Goal: Information Seeking & Learning: Learn about a topic

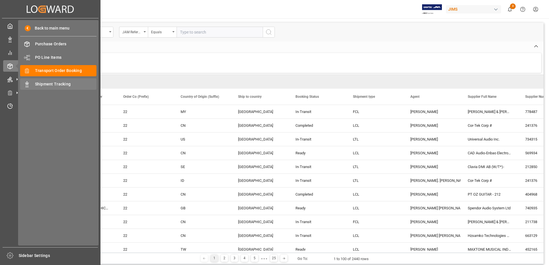
click at [56, 86] on span "Shipment Tracking" at bounding box center [66, 84] width 62 height 6
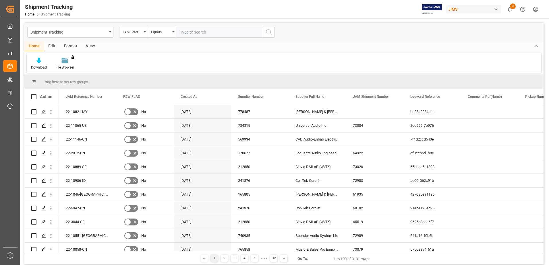
click at [89, 46] on div "View" at bounding box center [91, 47] width 18 height 10
click at [38, 63] on icon at bounding box center [37, 61] width 6 height 6
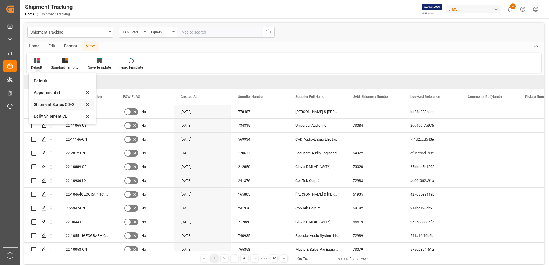
click at [56, 105] on div "Shipment Status CBv2" at bounding box center [59, 105] width 50 height 6
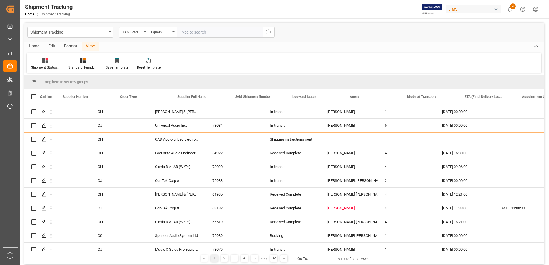
scroll to position [0, 119]
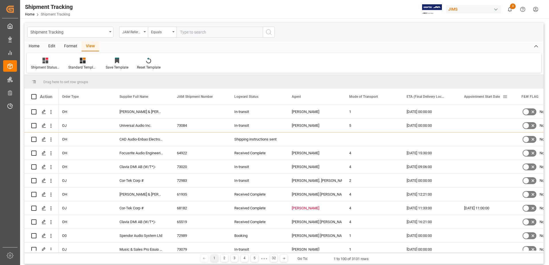
click at [505, 97] on span at bounding box center [505, 96] width 5 height 5
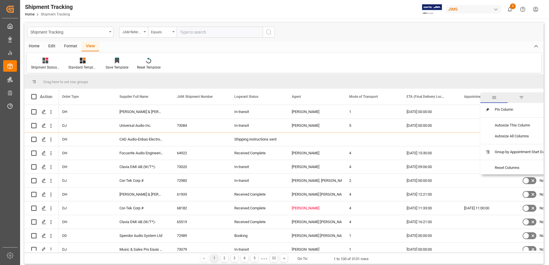
click at [521, 97] on span "filter" at bounding box center [521, 97] width 5 height 5
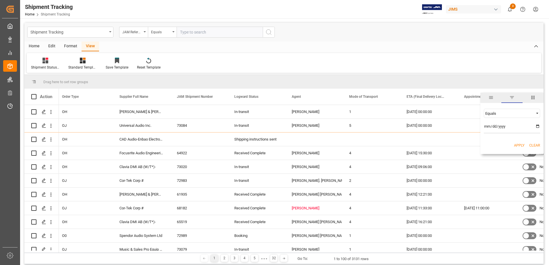
click at [538, 115] on span "Filtering operator" at bounding box center [537, 113] width 5 height 5
click at [501, 150] on div "In range" at bounding box center [512, 150] width 56 height 9
click at [539, 127] on input "date" at bounding box center [512, 127] width 56 height 11
click at [537, 126] on input "2025-09-18" at bounding box center [512, 127] width 56 height 11
type input "[DATE]"
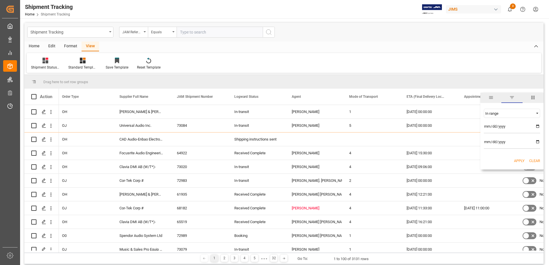
click at [537, 142] on input "date" at bounding box center [512, 143] width 56 height 11
type input "2025-09-22"
click at [518, 161] on button "Apply" at bounding box center [519, 161] width 11 height 6
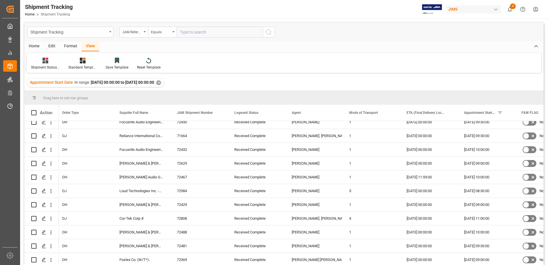
click at [32, 47] on div "Home" at bounding box center [34, 47] width 20 height 10
click at [41, 66] on div "Download" at bounding box center [39, 67] width 16 height 5
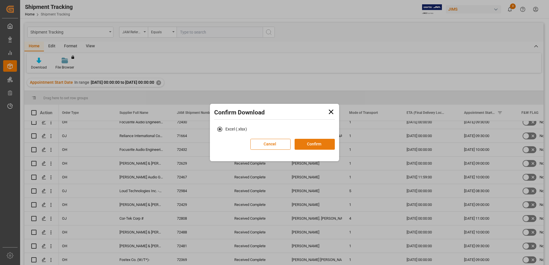
click at [306, 145] on button "Confirm" at bounding box center [315, 144] width 40 height 11
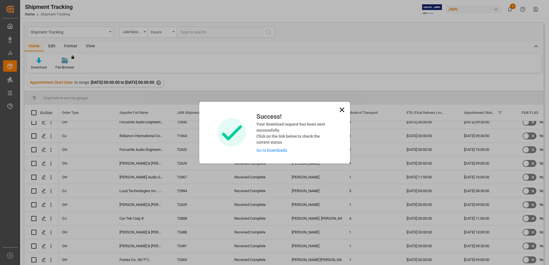
click at [274, 150] on link "Go to Downloads" at bounding box center [272, 150] width 31 height 5
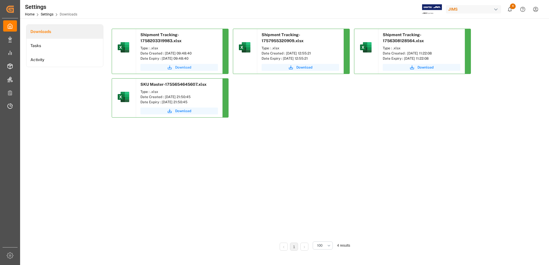
click at [180, 67] on span "Download" at bounding box center [183, 67] width 16 height 5
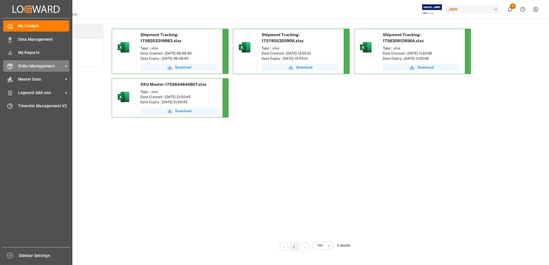
click at [51, 61] on div "Order Management Order Management" at bounding box center [36, 65] width 66 height 11
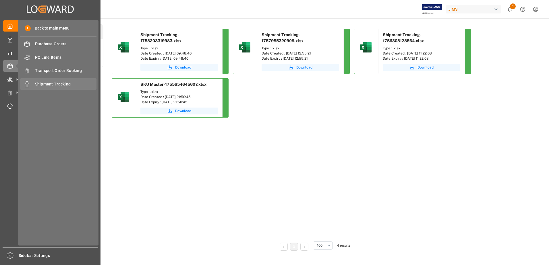
click at [59, 84] on span "Shipment Tracking" at bounding box center [66, 84] width 62 height 6
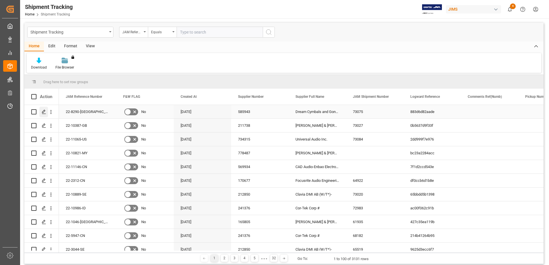
click at [44, 112] on icon "Press SPACE to select this row." at bounding box center [44, 112] width 5 height 5
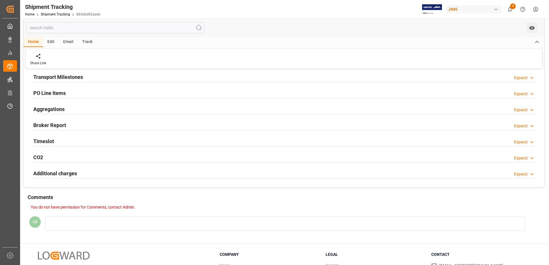
scroll to position [57, 0]
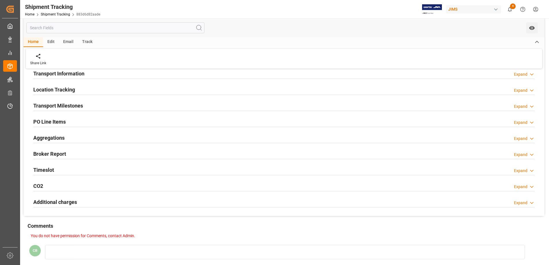
click at [52, 120] on h2 "PO Line Items" at bounding box center [49, 122] width 32 height 8
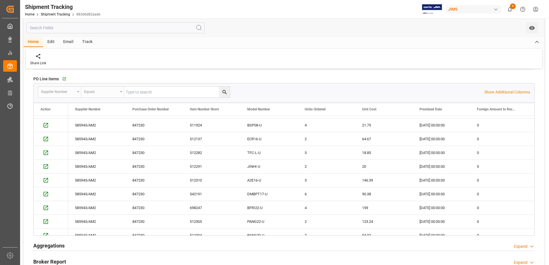
scroll to position [0, 0]
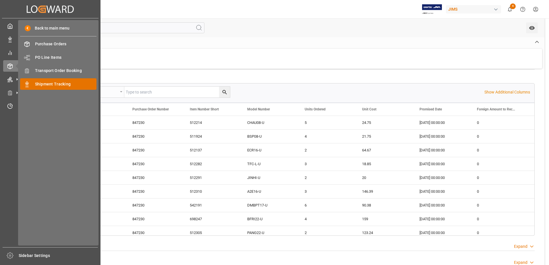
click at [59, 82] on span "Shipment Tracking" at bounding box center [66, 84] width 62 height 6
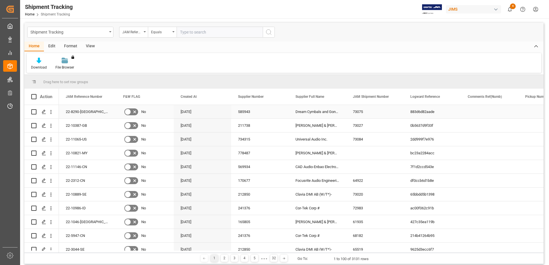
click at [72, 112] on div "22-8290-[GEOGRAPHIC_DATA]" at bounding box center [87, 112] width 57 height 14
click at [72, 111] on div "22-8290-[GEOGRAPHIC_DATA]" at bounding box center [87, 112] width 57 height 14
click at [51, 111] on icon "open menu" at bounding box center [51, 112] width 6 height 6
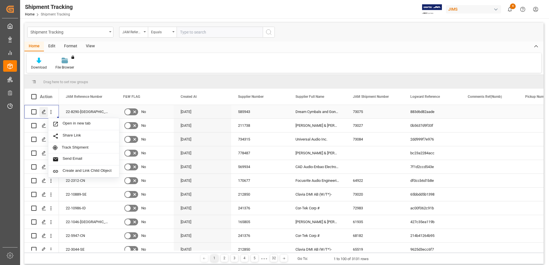
click at [42, 112] on icon "Press SPACE to select this row." at bounding box center [44, 112] width 5 height 5
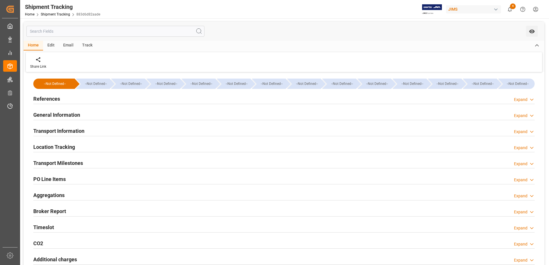
click at [52, 179] on h2 "PO Line Items" at bounding box center [49, 180] width 32 height 8
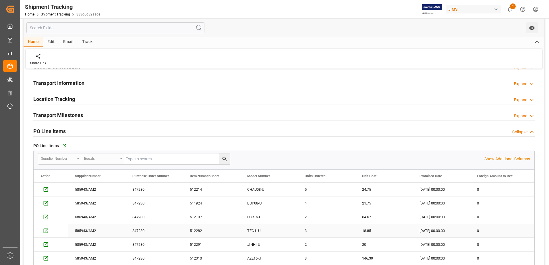
scroll to position [115, 0]
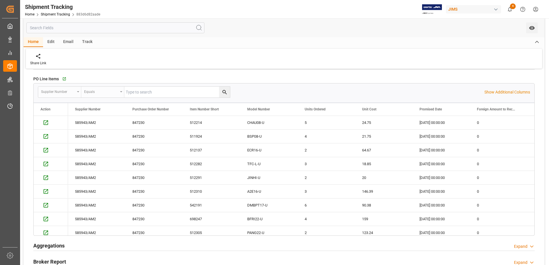
click at [530, 248] on icon at bounding box center [532, 247] width 6 height 6
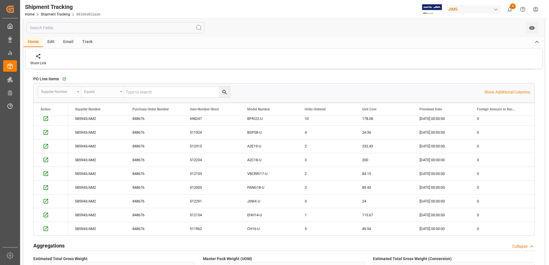
scroll to position [1783, 0]
click at [520, 246] on div "Collapse" at bounding box center [520, 247] width 15 height 6
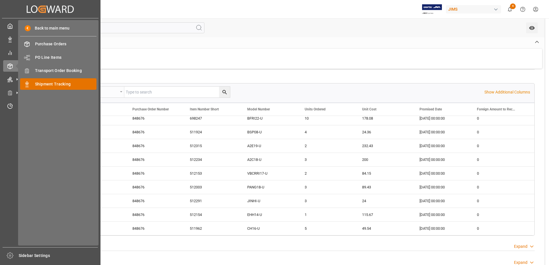
click at [50, 83] on span "Shipment Tracking" at bounding box center [66, 84] width 62 height 6
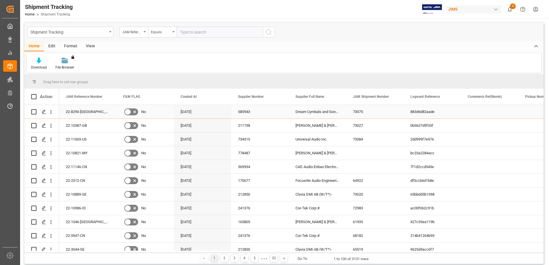
click at [76, 113] on div "22-8290-[GEOGRAPHIC_DATA]" at bounding box center [87, 112] width 57 height 14
click at [166, 61] on div "Download File Browser You don't have permission for this feature. Contact admin." at bounding box center [284, 63] width 515 height 20
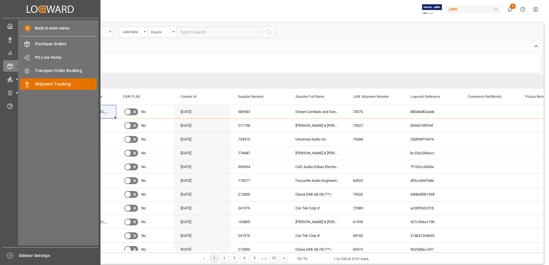
click at [49, 82] on span "Shipment Tracking" at bounding box center [66, 84] width 62 height 6
click at [61, 84] on span "Shipment Tracking" at bounding box center [66, 84] width 62 height 6
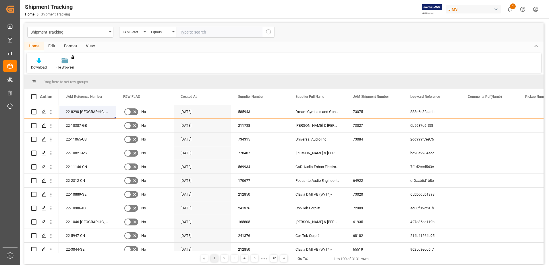
click at [90, 47] on div "View" at bounding box center [91, 47] width 18 height 10
click at [40, 62] on div at bounding box center [36, 60] width 11 height 6
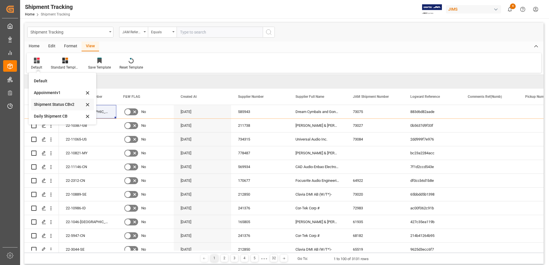
click at [58, 103] on div "Shipment Status CBv2" at bounding box center [59, 105] width 50 height 6
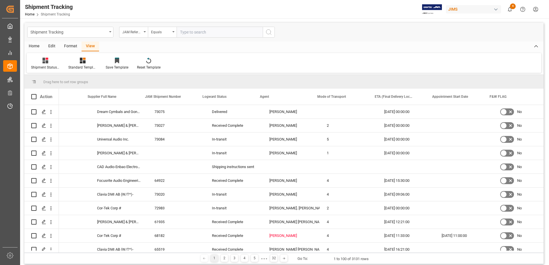
scroll to position [0, 155]
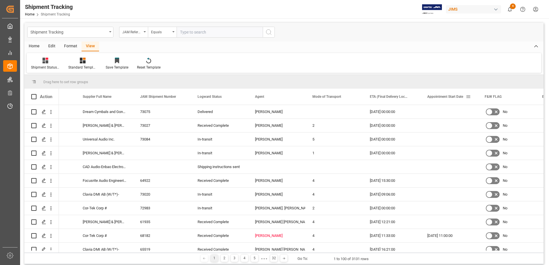
click at [468, 96] on span at bounding box center [468, 96] width 5 height 5
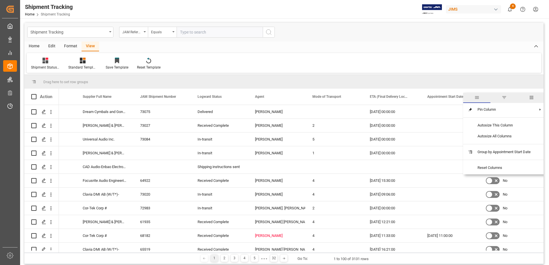
click at [503, 97] on span "filter" at bounding box center [504, 98] width 27 height 10
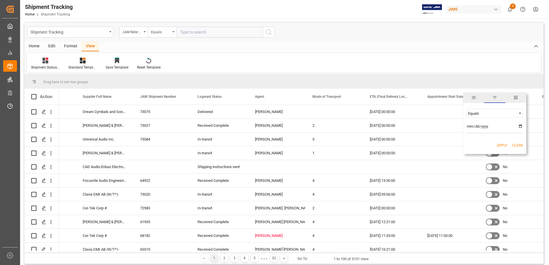
click at [522, 126] on input "date" at bounding box center [495, 127] width 56 height 11
type input "2025-09-18"
click at [501, 144] on button "Apply" at bounding box center [502, 146] width 11 height 6
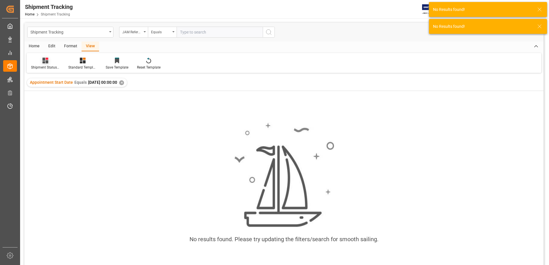
click at [44, 63] on icon at bounding box center [46, 61] width 6 height 6
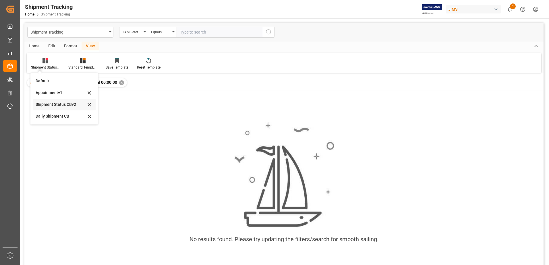
click at [49, 104] on div "Shipment Status CBv2" at bounding box center [61, 105] width 50 height 6
click at [47, 62] on icon at bounding box center [46, 61] width 6 height 6
click at [58, 105] on div "Shipment Status CBv2" at bounding box center [61, 105] width 50 height 6
click at [38, 47] on div "Home" at bounding box center [34, 47] width 20 height 10
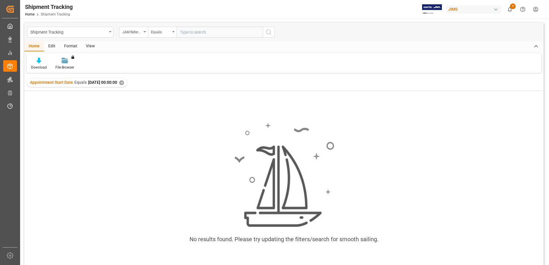
click at [66, 45] on div "Format" at bounding box center [71, 47] width 22 height 10
click at [95, 45] on div "View" at bounding box center [91, 47] width 18 height 10
click at [42, 61] on div at bounding box center [45, 60] width 29 height 6
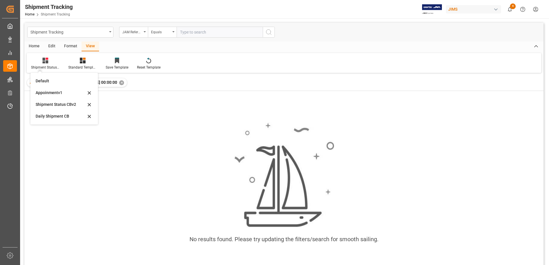
click at [56, 105] on div "Shipment Status CBv2" at bounding box center [61, 105] width 50 height 6
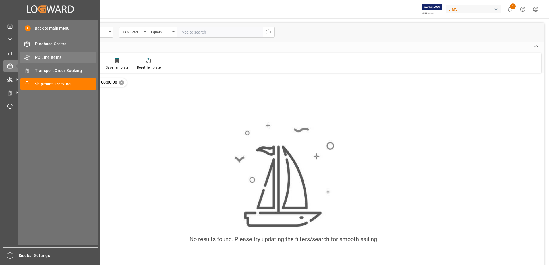
click at [43, 57] on span "PO Line Items" at bounding box center [66, 58] width 62 height 6
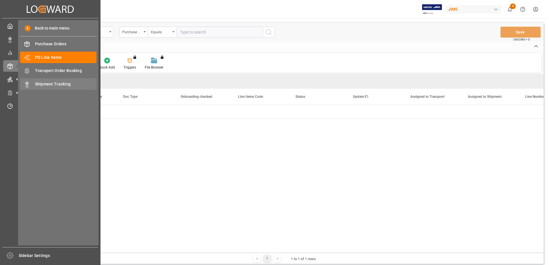
click at [50, 84] on span "Shipment Tracking" at bounding box center [66, 84] width 62 height 6
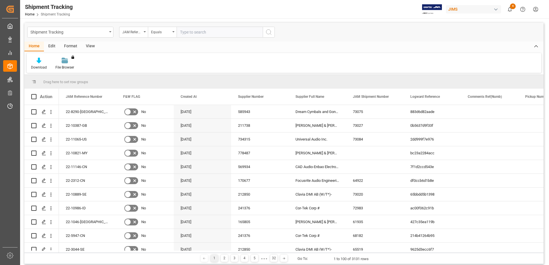
click at [149, 61] on div "Download File Browser You don't have permission for this feature. Contact admin." at bounding box center [284, 63] width 515 height 20
click at [126, 53] on div "Download File Browser You don't have permission for this feature. Contact admin." at bounding box center [284, 63] width 515 height 20
click at [13, 104] on div "Timeslot Management V2 Timeslot Management V2" at bounding box center [10, 106] width 14 height 11
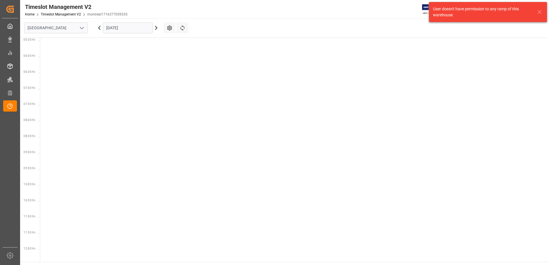
scroll to position [266, 0]
click at [83, 27] on icon "open menu" at bounding box center [81, 28] width 7 height 7
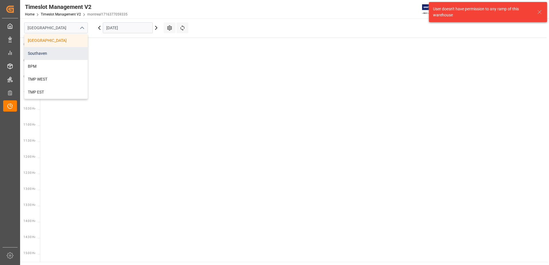
click at [61, 53] on div "Southaven" at bounding box center [55, 53] width 63 height 13
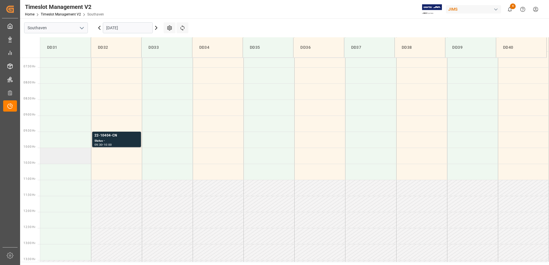
scroll to position [286, 0]
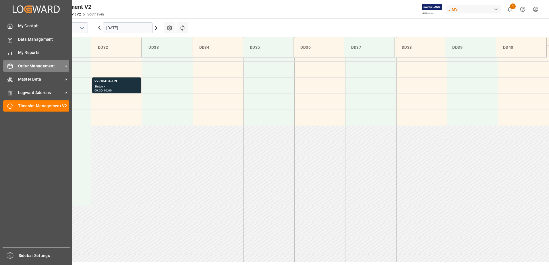
click at [33, 69] on div "Order Management Order Management" at bounding box center [36, 65] width 66 height 11
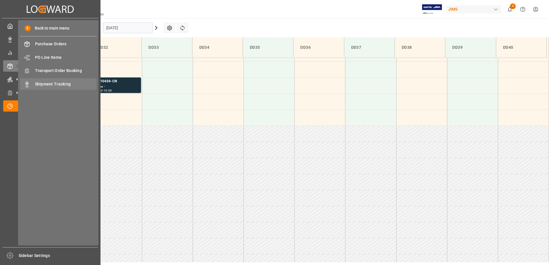
click at [48, 85] on span "Shipment Tracking" at bounding box center [66, 84] width 62 height 6
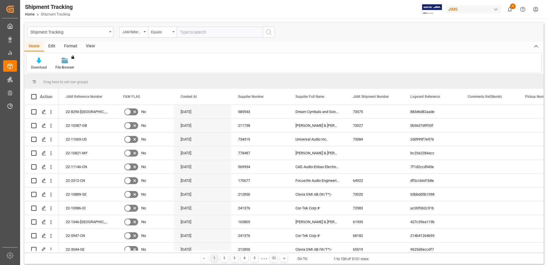
click at [90, 46] on div "View" at bounding box center [91, 47] width 18 height 10
click at [36, 63] on icon at bounding box center [37, 61] width 6 height 6
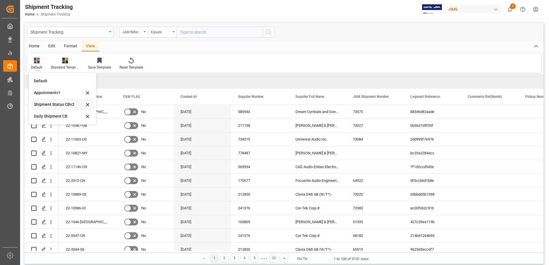
click at [48, 106] on div "Shipment Status CBv2" at bounding box center [59, 105] width 50 height 6
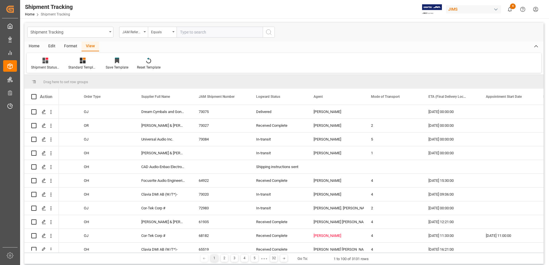
scroll to position [0, 123]
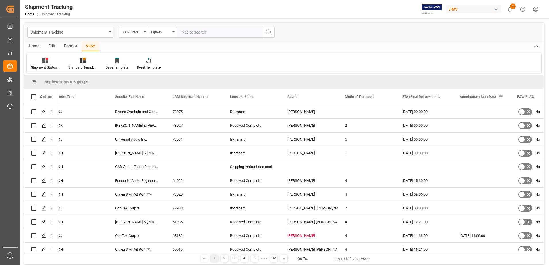
click at [498, 96] on div "Appointment Start Date" at bounding box center [482, 97] width 44 height 16
click at [500, 96] on span at bounding box center [500, 96] width 5 height 5
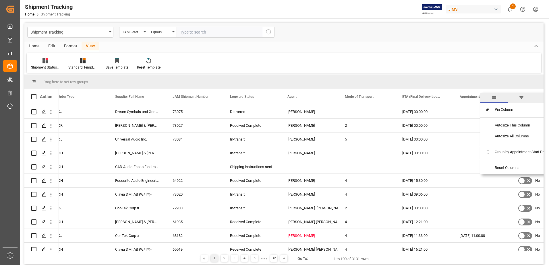
click at [523, 99] on span "filter" at bounding box center [521, 97] width 5 height 5
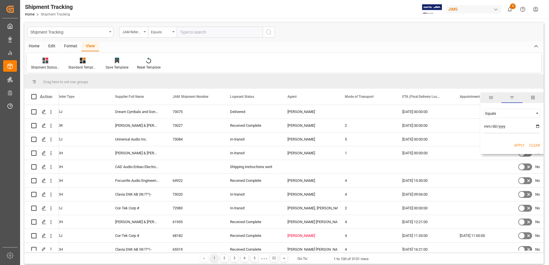
click at [538, 112] on span "Filtering operator" at bounding box center [537, 113] width 5 height 5
click at [496, 150] on span "In range" at bounding box center [491, 150] width 13 height 4
click at [538, 126] on input "date" at bounding box center [512, 127] width 56 height 11
type input "2025-09-15"
click at [538, 143] on input "date" at bounding box center [512, 143] width 56 height 11
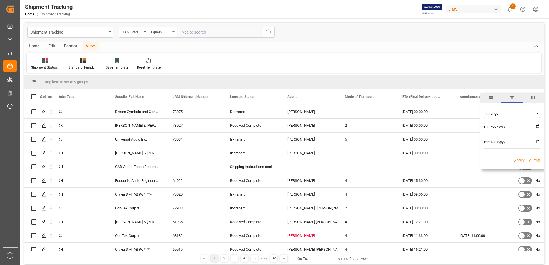
type input "2025-09-18"
click at [516, 162] on button "Apply" at bounding box center [519, 161] width 11 height 6
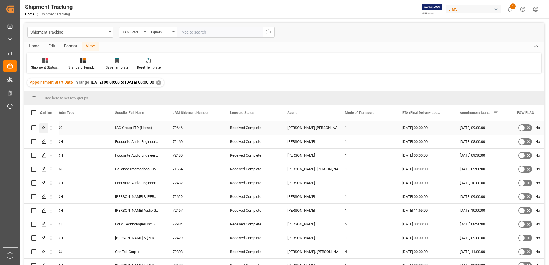
click at [44, 129] on icon "Press SPACE to select this row." at bounding box center [44, 128] width 5 height 5
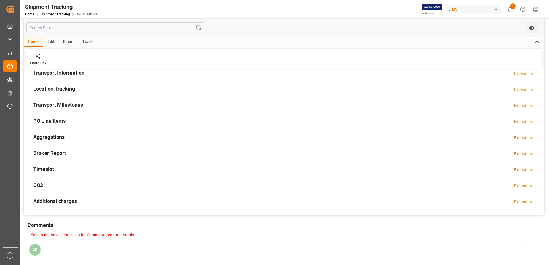
scroll to position [15, 0]
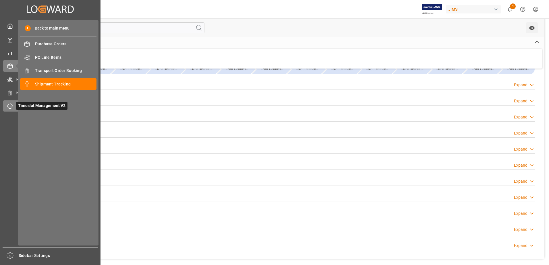
click at [8, 104] on icon at bounding box center [10, 106] width 6 height 6
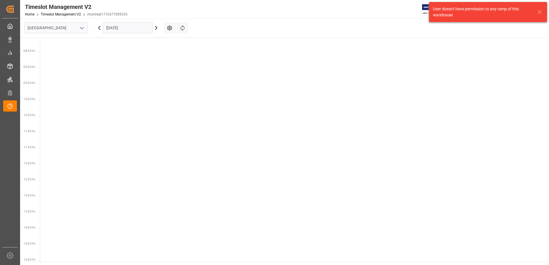
scroll to position [266, 0]
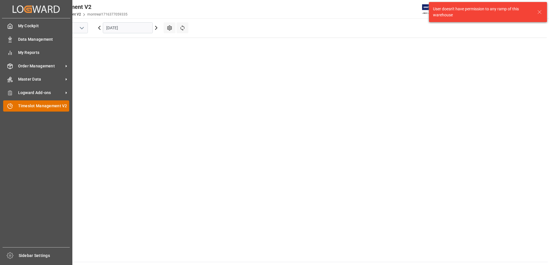
click at [31, 106] on span "Timeslot Management V2" at bounding box center [43, 106] width 51 height 6
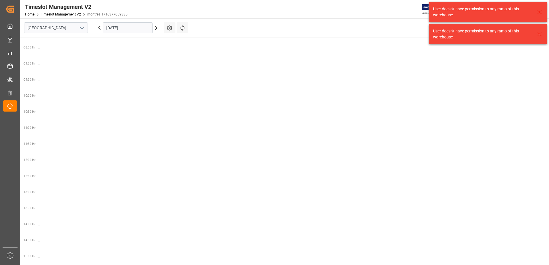
scroll to position [266, 0]
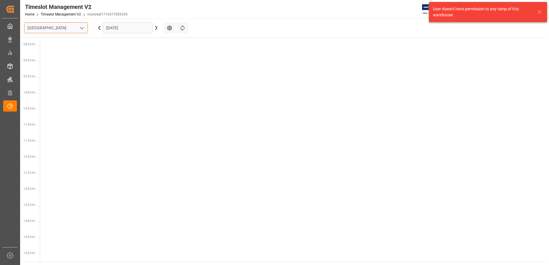
click at [84, 26] on div "Montreal" at bounding box center [56, 27] width 64 height 11
click at [84, 26] on icon "open menu" at bounding box center [81, 28] width 7 height 7
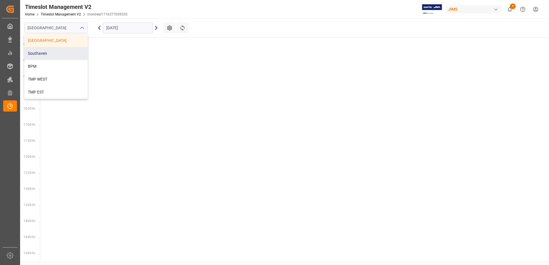
click at [42, 52] on div "Southaven" at bounding box center [55, 53] width 63 height 13
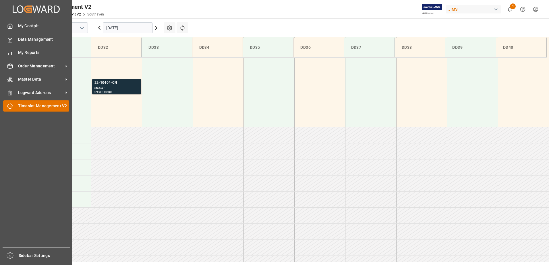
scroll to position [286, 0]
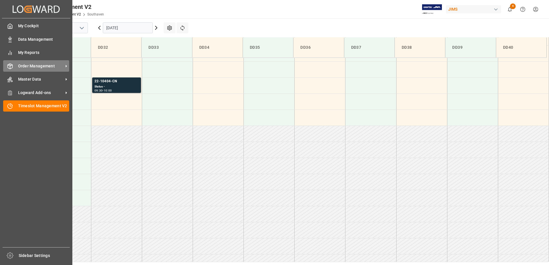
click at [44, 65] on span "Order Management" at bounding box center [40, 66] width 45 height 6
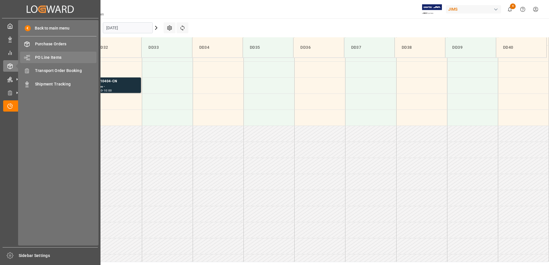
click at [49, 57] on span "PO Line Items" at bounding box center [66, 58] width 62 height 6
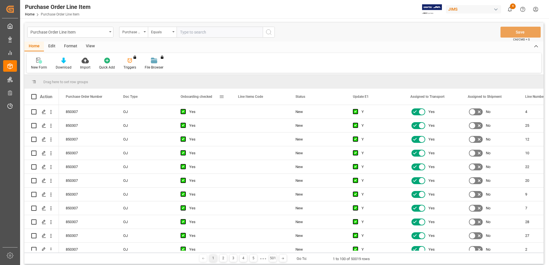
click at [221, 97] on span at bounding box center [221, 96] width 5 height 5
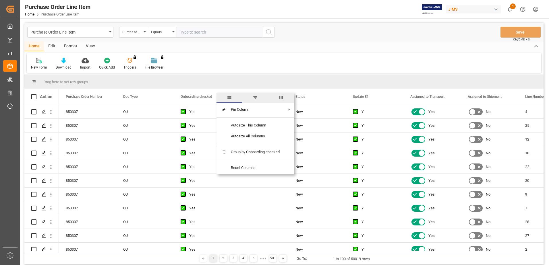
click at [282, 99] on span "columns" at bounding box center [281, 97] width 5 height 5
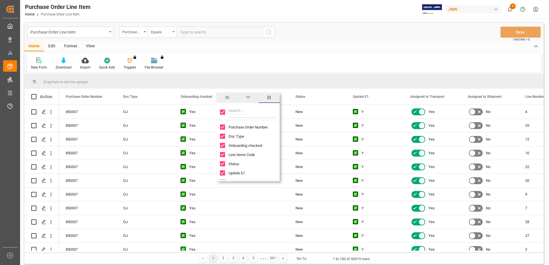
click at [223, 110] on input "Toggle Select All Columns" at bounding box center [222, 112] width 5 height 5
checkbox input "false"
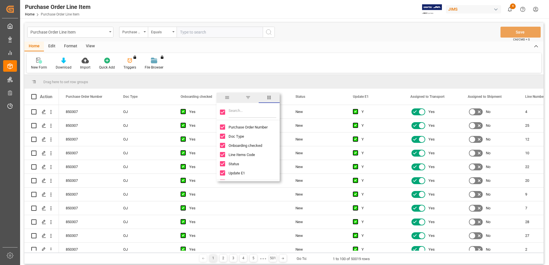
checkbox input "false"
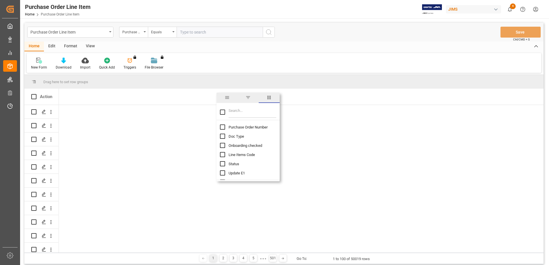
click at [237, 113] on input "Filter Columns Input" at bounding box center [253, 112] width 48 height 11
type input "mode"
click at [222, 128] on input "Model Number column toggle visibility (hidden)" at bounding box center [222, 127] width 5 height 5
checkbox input "true"
checkbox input "false"
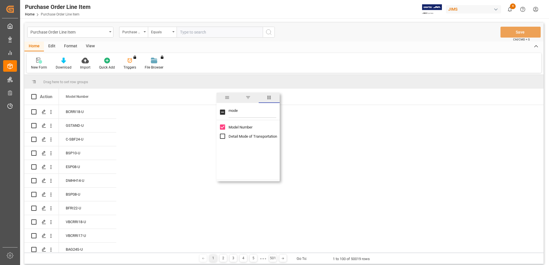
click at [247, 113] on input "mode" at bounding box center [253, 112] width 48 height 11
drag, startPoint x: 0, startPoint y: 0, endPoint x: 228, endPoint y: 112, distance: 253.8
click at [228, 112] on div "mode" at bounding box center [248, 112] width 63 height 16
drag, startPoint x: 238, startPoint y: 111, endPoint x: 225, endPoint y: 111, distance: 12.9
click at [225, 111] on div "et" at bounding box center [248, 112] width 63 height 16
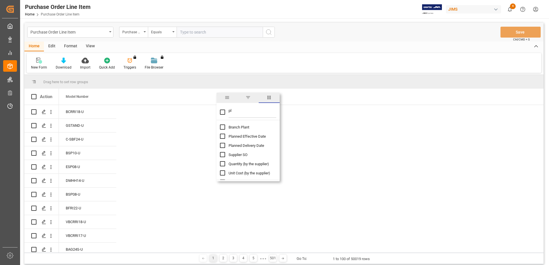
type input "pl"
click at [224, 145] on input "Planned Delivery Date column toggle visibility (hidden)" at bounding box center [222, 145] width 5 height 5
checkbox input "true"
checkbox input "false"
click at [222, 164] on input "Quantity (by the supplier) column toggle visibility (hidden)" at bounding box center [222, 163] width 5 height 5
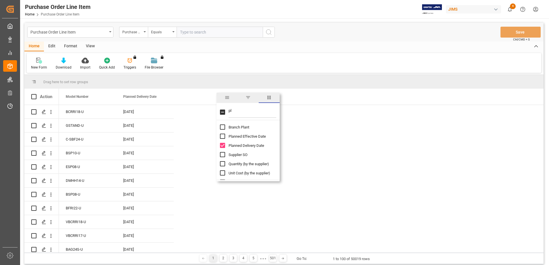
checkbox input "true"
click at [222, 164] on input "Supplier Number column toggle visibility (hidden)" at bounding box center [222, 162] width 5 height 5
click at [222, 164] on input "Supplier Number column toggle visibility (visible)" at bounding box center [222, 162] width 5 height 5
checkbox input "false"
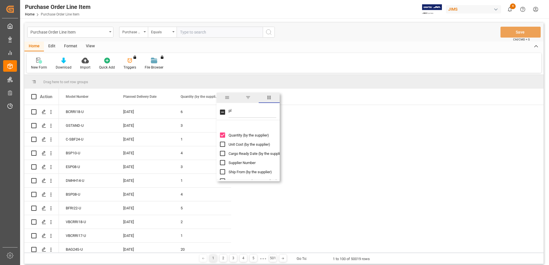
scroll to position [57, 0]
click at [233, 107] on input "pl" at bounding box center [253, 112] width 48 height 11
type input "p"
type input "supp"
click at [223, 153] on input "Supplier Full Name column toggle visibility (hidden)" at bounding box center [222, 152] width 5 height 5
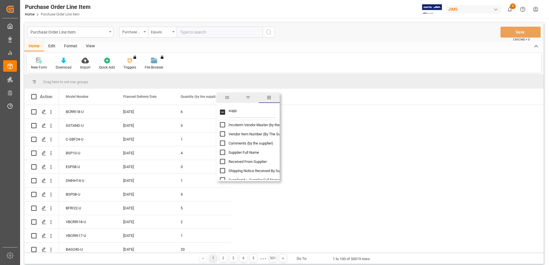
checkbox input "true"
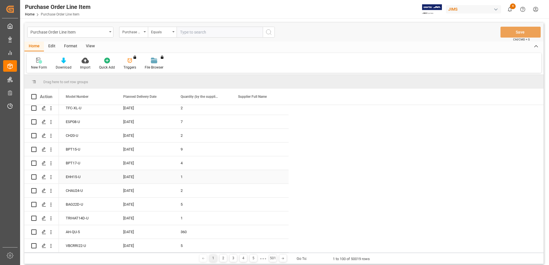
scroll to position [0, 0]
click at [251, 258] on div "5" at bounding box center [253, 258] width 7 height 7
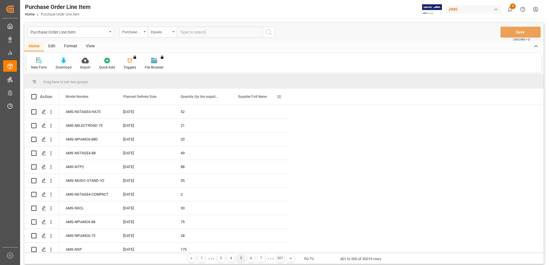
click at [282, 96] on div "Supplier Full Name" at bounding box center [259, 97] width 57 height 16
click at [278, 96] on span at bounding box center [279, 96] width 5 height 5
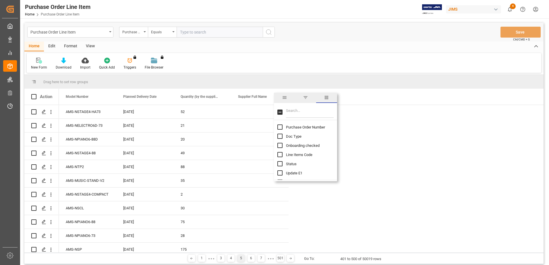
click at [289, 112] on input "Filter Columns Input" at bounding box center [310, 112] width 48 height 11
type input "ref"
click at [280, 145] on input "Reference 2 Vendor column toggle visibility (hidden)" at bounding box center [280, 145] width 5 height 5
checkbox input "true"
checkbox input "false"
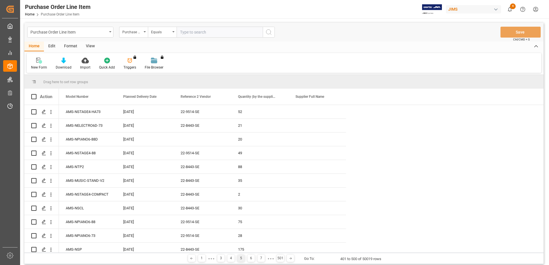
click at [255, 79] on div "Drag here to set row groups" at bounding box center [283, 82] width 519 height 14
click at [338, 98] on span at bounding box center [336, 96] width 5 height 5
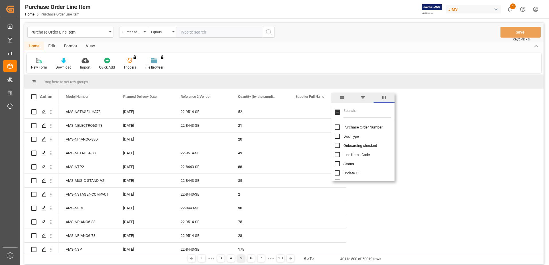
click at [382, 98] on span "columns" at bounding box center [384, 97] width 5 height 5
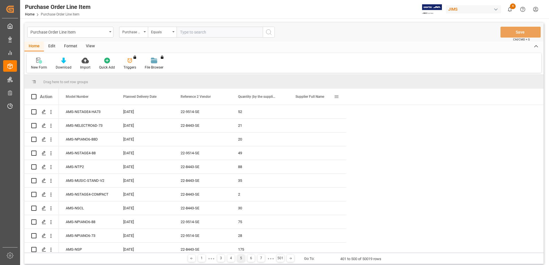
click at [338, 97] on span at bounding box center [336, 96] width 5 height 5
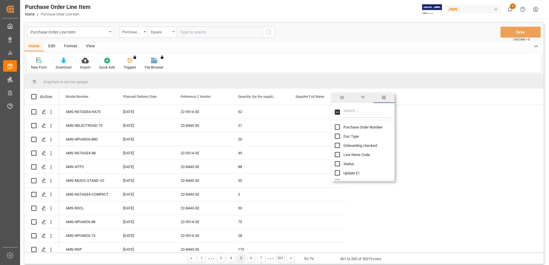
click at [338, 136] on input "Doc Type column toggle visibility (hidden)" at bounding box center [337, 136] width 5 height 5
checkbox input "true"
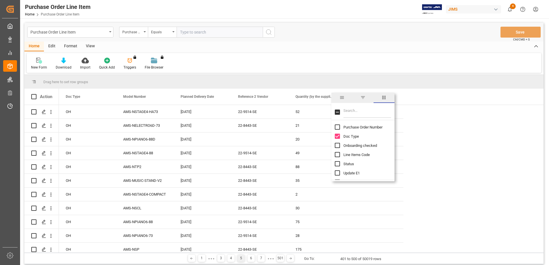
click at [337, 127] on input "Purchase Order Number column toggle visibility (hidden)" at bounding box center [337, 127] width 5 height 5
checkbox input "true"
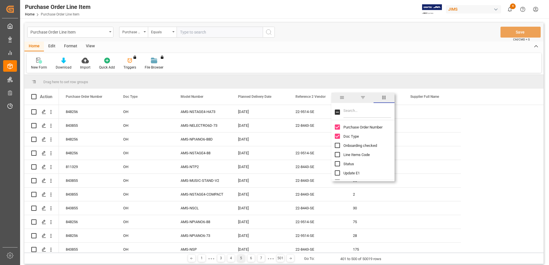
click at [336, 163] on input "Status column toggle visibility (hidden)" at bounding box center [337, 163] width 5 height 5
checkbox input "true"
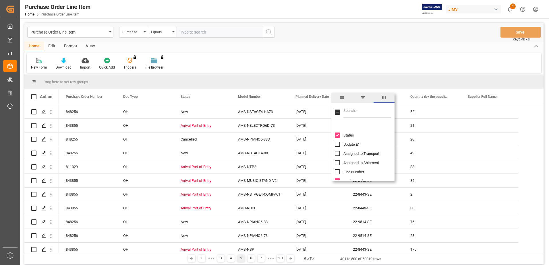
scroll to position [86, 0]
click at [338, 152] on input "Branch Plant column toggle visibility (hidden)" at bounding box center [337, 151] width 5 height 5
checkbox input "true"
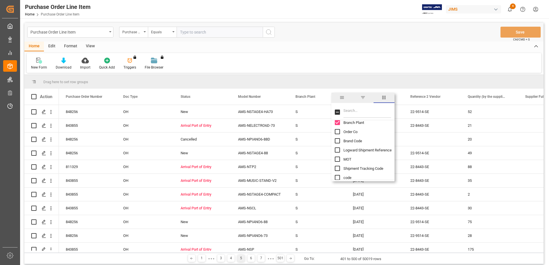
scroll to position [144, 0]
click at [338, 157] on input "Units Open column toggle visibility (hidden)" at bounding box center [337, 158] width 5 height 5
checkbox input "true"
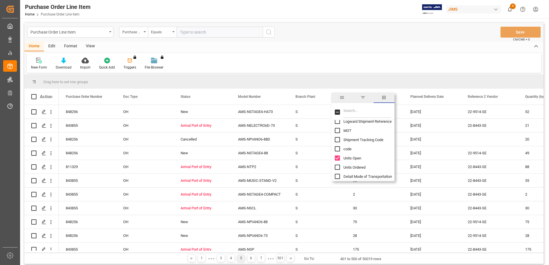
click at [338, 167] on input "Units Ordered column toggle visibility (hidden)" at bounding box center [337, 167] width 5 height 5
checkbox input "true"
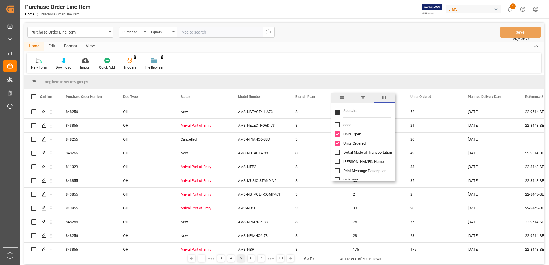
scroll to position [172, 0]
click at [338, 148] on input "Detail Mode of Transportation column toggle visibility (hidden)" at bounding box center [337, 147] width 5 height 5
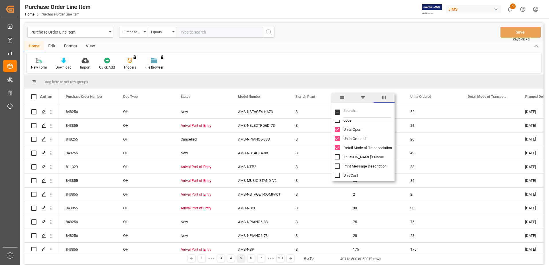
click at [338, 148] on input "Detail Mode of Transportation column toggle visibility (visible)" at bounding box center [337, 147] width 5 height 5
checkbox input "false"
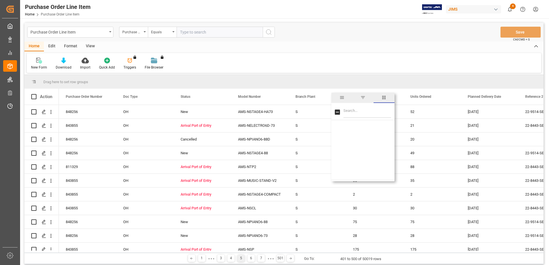
scroll to position [747, 0]
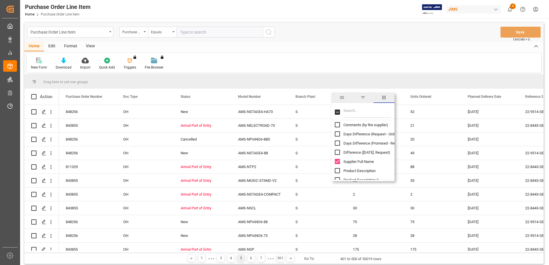
click at [336, 161] on input "Supplier Full Name column toggle visibility (visible)" at bounding box center [337, 161] width 5 height 5
click at [336, 161] on input "Supplier Full Name column toggle visibility (hidden)" at bounding box center [337, 161] width 5 height 5
checkbox input "true"
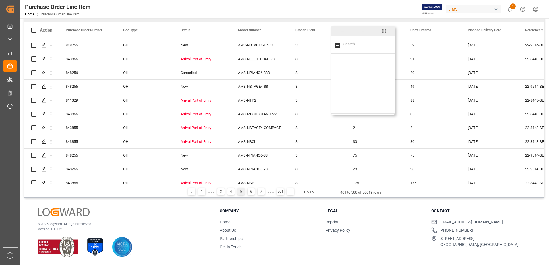
scroll to position [317, 0]
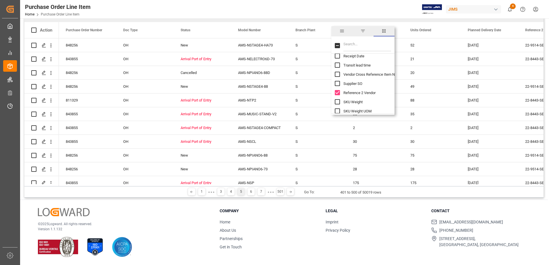
click at [348, 45] on input "Filter Columns Input" at bounding box center [368, 45] width 48 height 11
type input "shi"
click at [352, 11] on div "Purchase Order Line Item Home Purchase Order Line Item JIMS 4 Notifications Onl…" at bounding box center [282, 9] width 533 height 18
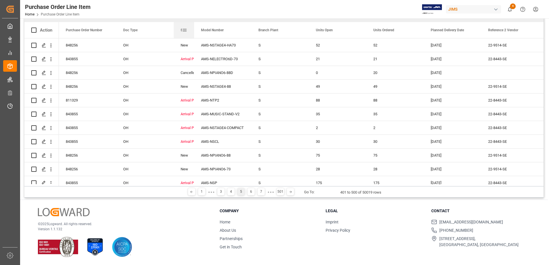
drag, startPoint x: 230, startPoint y: 30, endPoint x: 193, endPoint y: 32, distance: 37.1
click at [193, 32] on div at bounding box center [194, 30] width 2 height 16
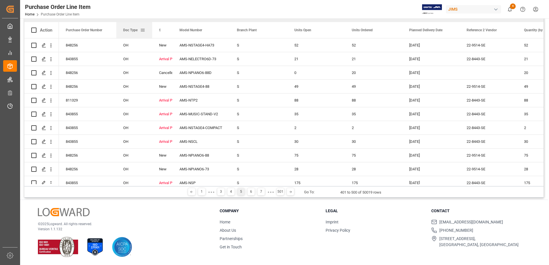
drag, startPoint x: 173, startPoint y: 32, endPoint x: 152, endPoint y: 32, distance: 21.6
click at [152, 32] on div at bounding box center [152, 30] width 2 height 16
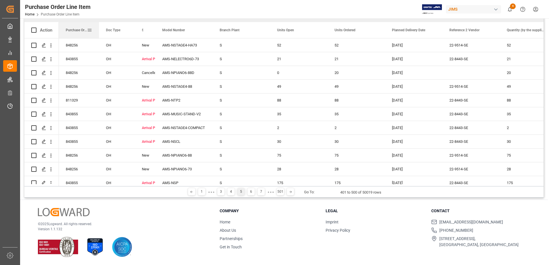
drag, startPoint x: 115, startPoint y: 28, endPoint x: 98, endPoint y: 27, distance: 17.2
click at [98, 27] on div at bounding box center [99, 30] width 2 height 16
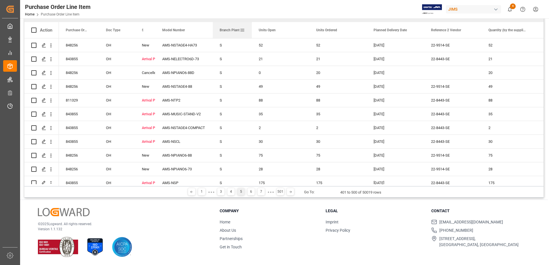
drag, startPoint x: 270, startPoint y: 30, endPoint x: 251, endPoint y: 30, distance: 18.4
click at [251, 30] on div at bounding box center [252, 30] width 2 height 16
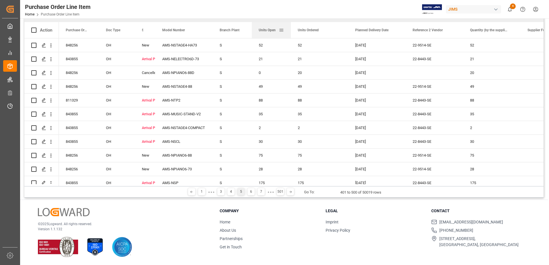
drag, startPoint x: 309, startPoint y: 29, endPoint x: 290, endPoint y: 29, distance: 18.4
click at [290, 29] on div at bounding box center [291, 30] width 2 height 16
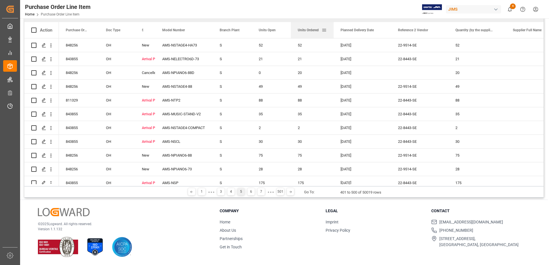
drag, startPoint x: 348, startPoint y: 28, endPoint x: 334, endPoint y: 27, distance: 14.7
click at [334, 27] on div at bounding box center [334, 30] width 2 height 16
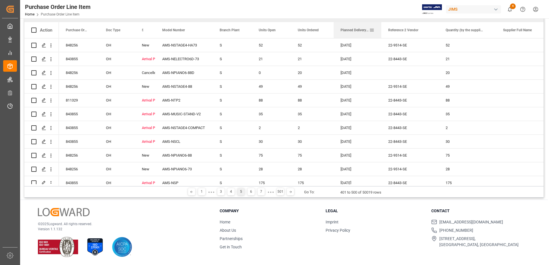
drag, startPoint x: 391, startPoint y: 27, endPoint x: 381, endPoint y: 27, distance: 9.8
click at [381, 27] on div at bounding box center [381, 30] width 2 height 16
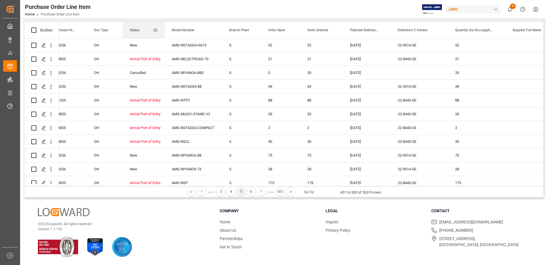
drag, startPoint x: 143, startPoint y: 32, endPoint x: 164, endPoint y: 36, distance: 21.8
click at [164, 36] on div at bounding box center [165, 30] width 2 height 16
click at [492, 31] on span "Quantity (by the supplier)" at bounding box center [474, 30] width 38 height 4
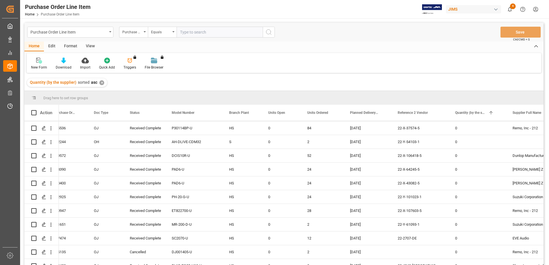
scroll to position [345, 0]
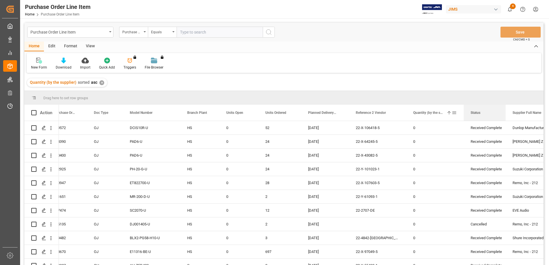
drag, startPoint x: 142, startPoint y: 112, endPoint x: 450, endPoint y: 115, distance: 308.3
click at [450, 115] on div "Purchase Order Number Doc Type Status 1" at bounding box center [305, 113] width 517 height 16
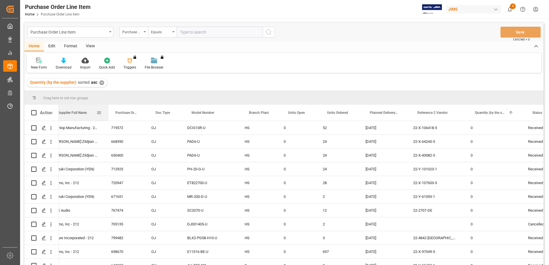
scroll to position [0, 2]
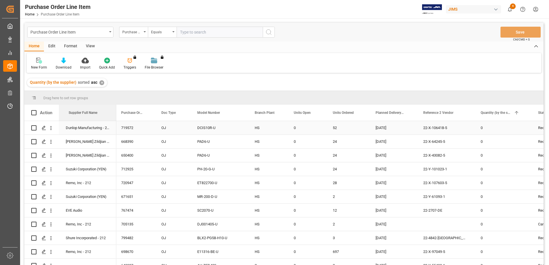
drag, startPoint x: 533, startPoint y: 106, endPoint x: 104, endPoint y: 131, distance: 430.3
click at [410, 107] on div "Planned Delivery Date" at bounding box center [393, 113] width 48 height 16
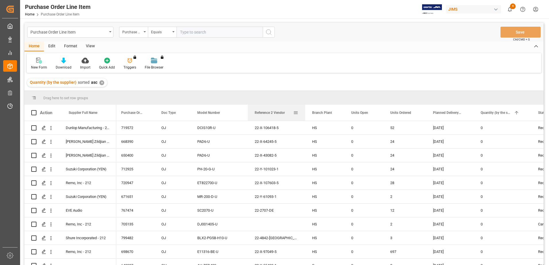
drag, startPoint x: 459, startPoint y: 109, endPoint x: 276, endPoint y: 109, distance: 182.4
click at [276, 109] on div "Reference 2 Vendor" at bounding box center [274, 113] width 38 height 16
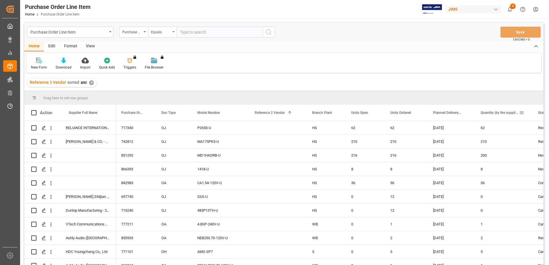
click at [523, 116] on div "Quantity (by the supplier)" at bounding box center [503, 113] width 44 height 16
click at [523, 112] on span at bounding box center [521, 112] width 5 height 5
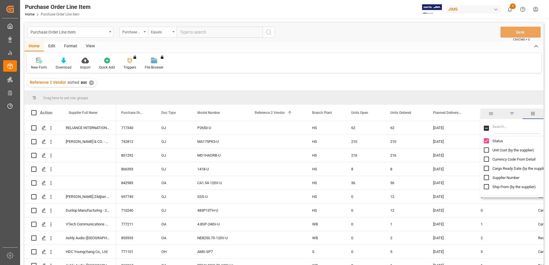
scroll to position [661, 0]
click at [485, 145] on input "Quantity (by the supplier) column toggle visibility (visible)" at bounding box center [486, 144] width 5 height 5
checkbox input "false"
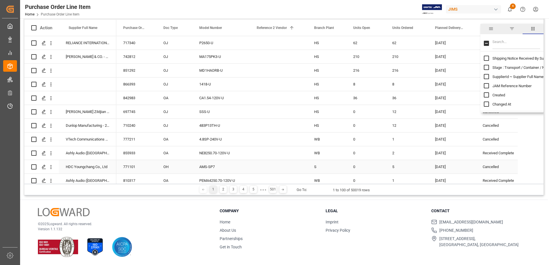
scroll to position [0, 0]
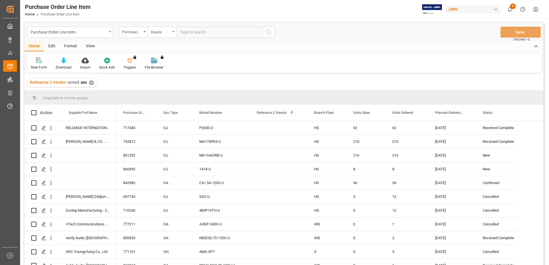
click at [300, 98] on div "Drag here to set row groups" at bounding box center [283, 98] width 519 height 14
click at [51, 50] on div "Edit" at bounding box center [52, 47] width 16 height 10
click at [77, 47] on div "Format" at bounding box center [71, 47] width 22 height 10
click at [91, 45] on div "View" at bounding box center [91, 47] width 18 height 10
click at [100, 63] on icon at bounding box center [99, 61] width 4 height 6
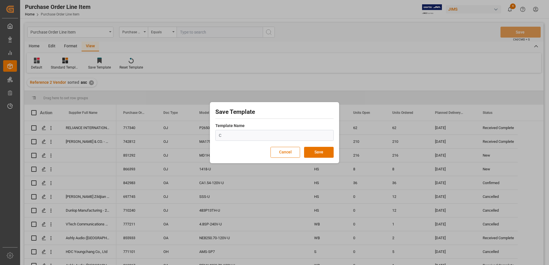
type input "Carolina-1"
click at [314, 152] on button "Save" at bounding box center [319, 152] width 30 height 11
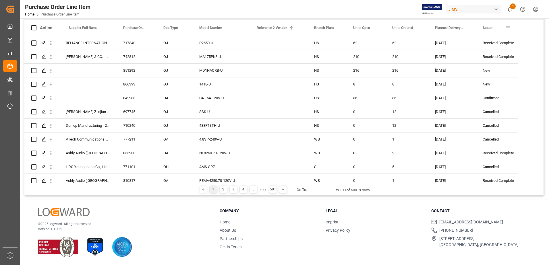
click at [510, 30] on span at bounding box center [508, 27] width 5 height 5
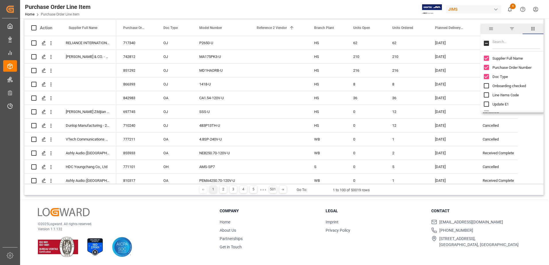
click at [480, 22] on div "Status" at bounding box center [497, 28] width 42 height 16
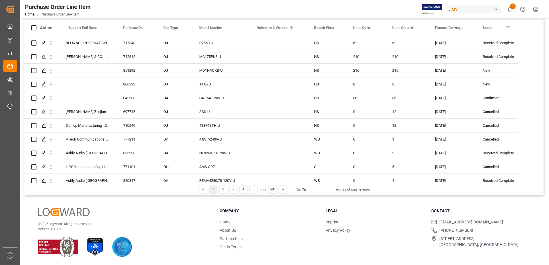
click at [509, 28] on span at bounding box center [508, 27] width 5 height 5
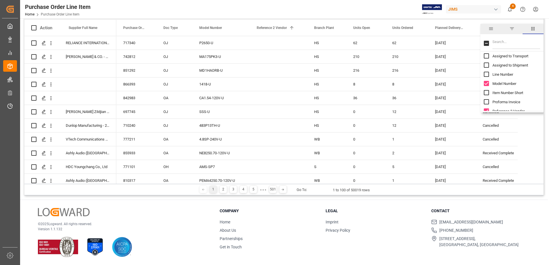
scroll to position [86, 0]
click at [511, 20] on div "Status" at bounding box center [497, 28] width 28 height 16
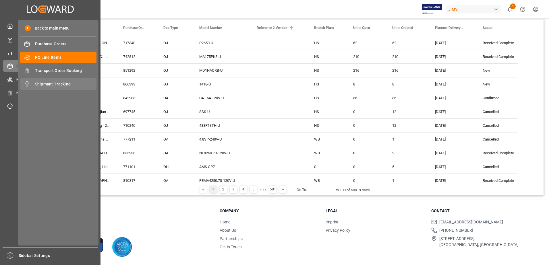
click at [44, 82] on span "Shipment Tracking" at bounding box center [66, 84] width 62 height 6
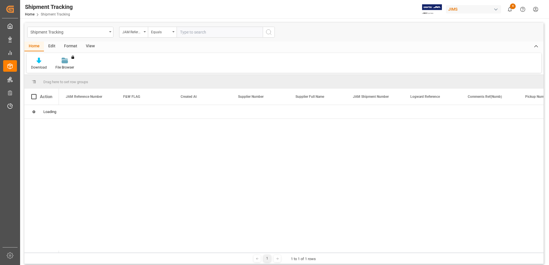
click at [89, 46] on div "View" at bounding box center [91, 47] width 18 height 10
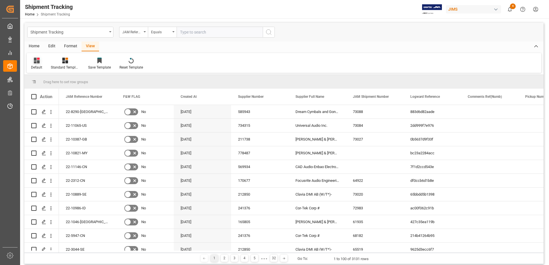
click at [38, 65] on div "Default" at bounding box center [37, 63] width 20 height 13
click at [48, 104] on div "Shipment Status CBv2" at bounding box center [59, 105] width 50 height 6
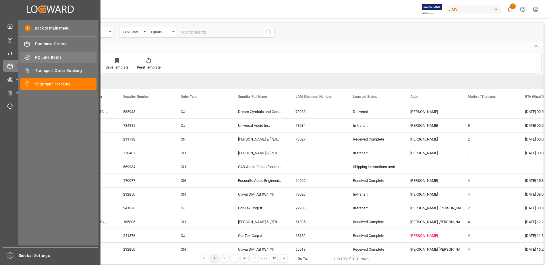
click at [62, 56] on span "PO Line Items" at bounding box center [66, 58] width 62 height 6
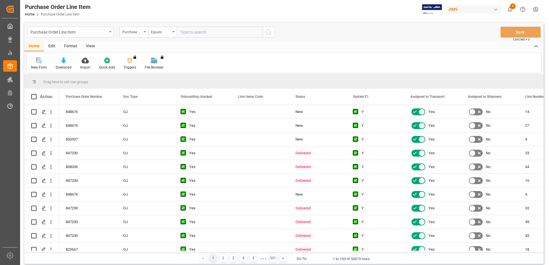
click at [88, 45] on div "View" at bounding box center [91, 47] width 18 height 10
click at [36, 64] on div "Default" at bounding box center [37, 63] width 20 height 13
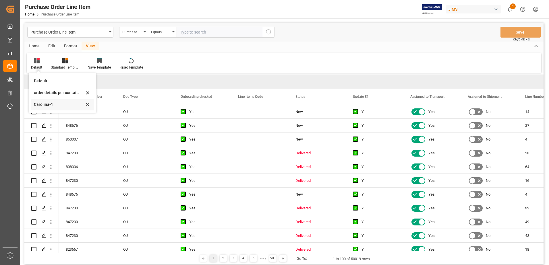
click at [44, 103] on div "Carolina-1" at bounding box center [59, 105] width 50 height 6
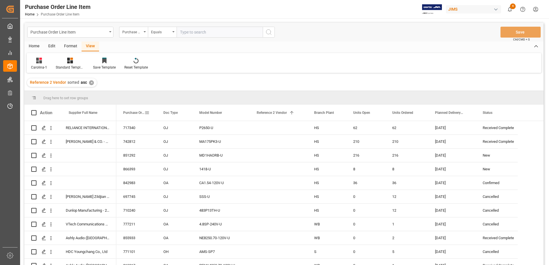
click at [146, 112] on span at bounding box center [147, 112] width 5 height 5
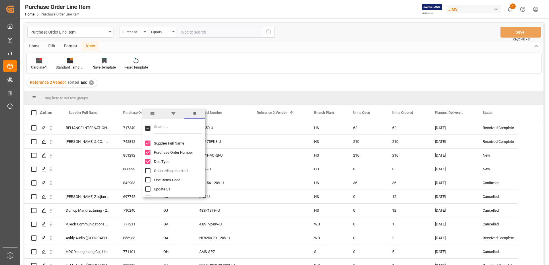
click at [164, 127] on input "Filter Columns Input" at bounding box center [178, 128] width 48 height 11
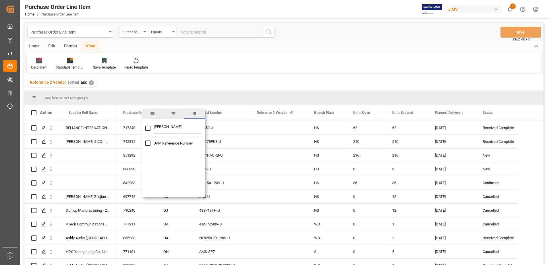
type input "J"
checkbox input "false"
type input "S"
checkbox input "false"
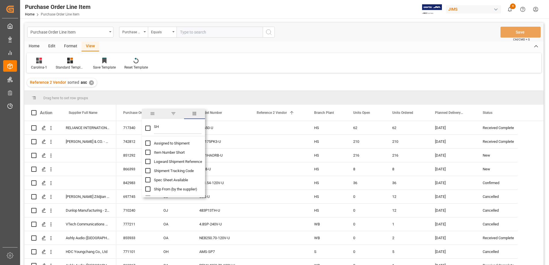
type input "SH"
click at [238, 84] on div "Reference 2 Vendor sorted asc ✕" at bounding box center [283, 83] width 519 height 16
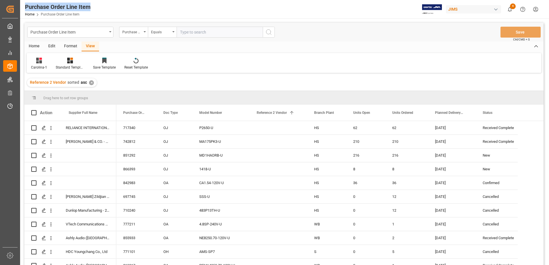
drag, startPoint x: 99, startPoint y: 7, endPoint x: 26, endPoint y: 7, distance: 73.0
click at [26, 7] on div "Purchase Order Line Item Home Purchase Order Line Item JIMS 4 Notifications Onl…" at bounding box center [282, 9] width 533 height 18
copy div "Purchase Order Line Item"
click at [466, 112] on span at bounding box center [466, 112] width 5 height 5
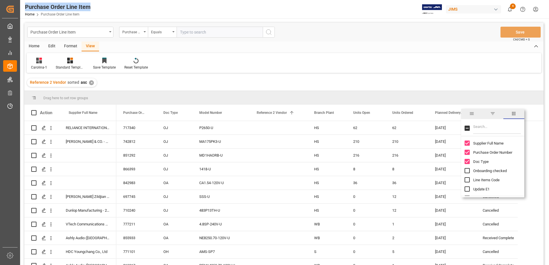
click at [494, 113] on span "filter" at bounding box center [492, 113] width 5 height 5
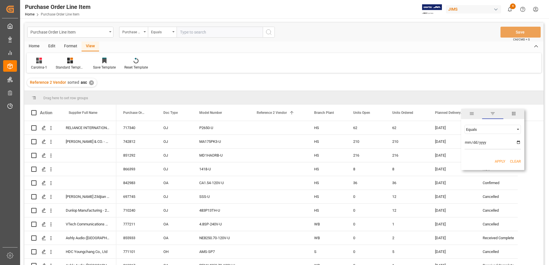
click at [517, 129] on span "Filtering operator" at bounding box center [518, 129] width 5 height 5
click at [492, 158] on div "Greater than" at bounding box center [493, 157] width 56 height 9
click at [519, 141] on input "date" at bounding box center [493, 143] width 56 height 11
type input "2025-09-01"
click at [495, 163] on button "Apply" at bounding box center [500, 162] width 11 height 6
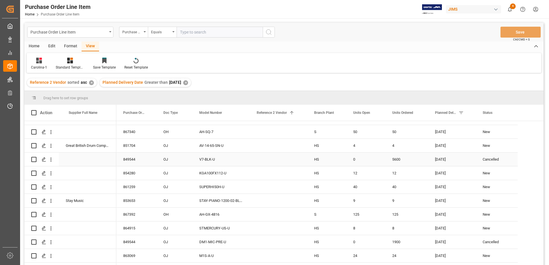
scroll to position [345, 0]
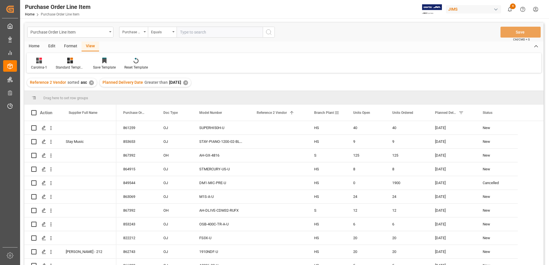
click at [323, 111] on span "Branch Plant" at bounding box center [324, 113] width 20 height 4
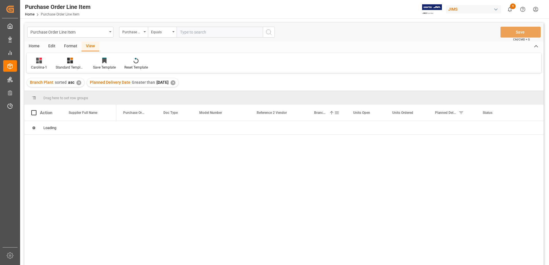
click at [337, 114] on span at bounding box center [336, 112] width 5 height 5
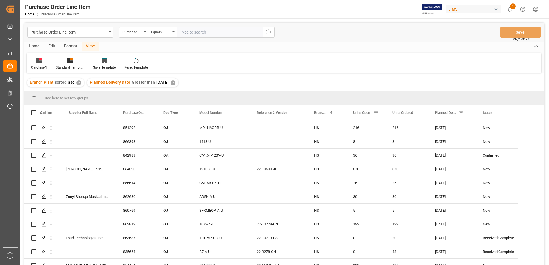
click at [372, 113] on div "Units Open" at bounding box center [363, 113] width 20 height 16
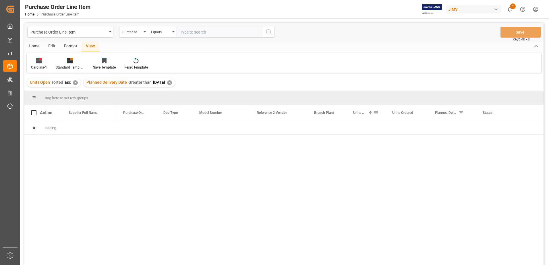
click at [376, 114] on span at bounding box center [376, 112] width 5 height 5
click at [425, 115] on span "columns" at bounding box center [423, 113] width 5 height 5
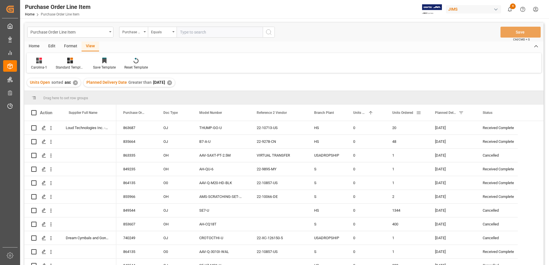
click at [421, 113] on span at bounding box center [418, 112] width 5 height 5
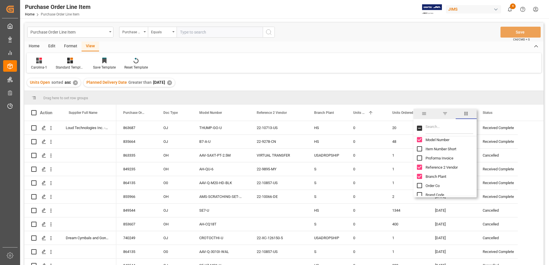
scroll to position [115, 0]
click at [421, 174] on input "Logward Shipment Reference column toggle visibility (hidden)" at bounding box center [419, 175] width 5 height 5
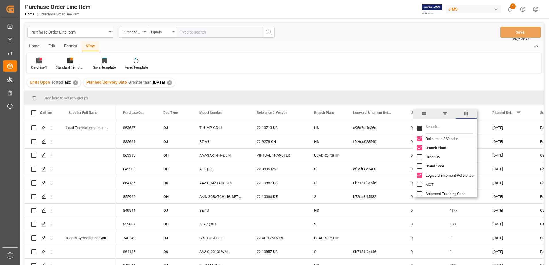
click at [421, 174] on input "Logward Shipment Reference column toggle visibility (visible)" at bounding box center [419, 175] width 5 height 5
checkbox input "false"
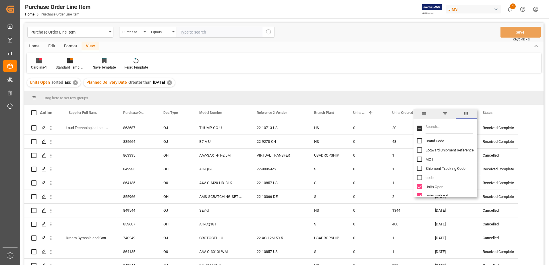
scroll to position [144, 0]
click at [421, 164] on input "Shipment Tracking Code column toggle visibility (hidden)" at bounding box center [419, 165] width 5 height 5
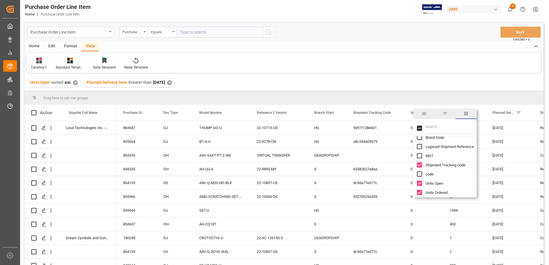
click at [421, 164] on input "Shipment Tracking Code column toggle visibility (visible)" at bounding box center [419, 165] width 5 height 5
checkbox input "false"
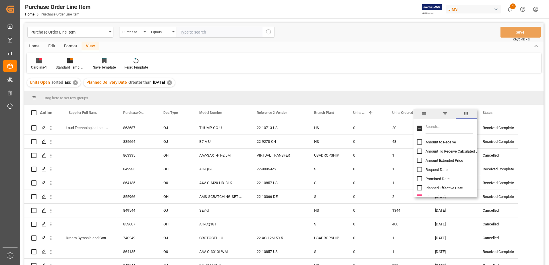
scroll to position [287, 0]
click at [419, 151] on input "Promised Date column toggle visibility (hidden)" at bounding box center [419, 150] width 5 height 5
checkbox input "true"
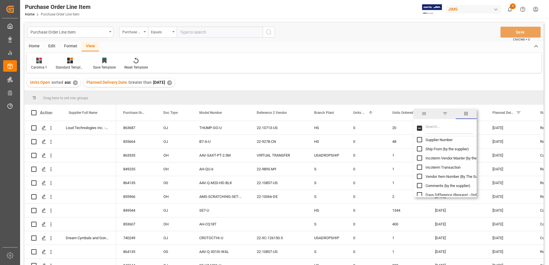
scroll to position [747, 0]
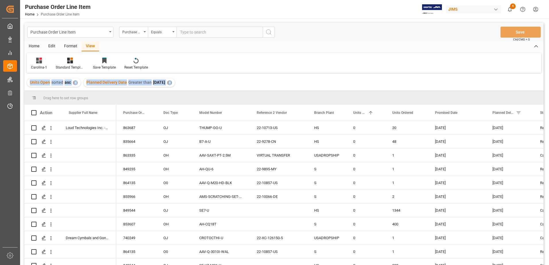
click at [396, 73] on div "Purchase Order Line Item Purchase Order Number Equals Save Ctrl/CMD + S Home Ed…" at bounding box center [283, 152] width 519 height 258
click at [336, 61] on div "Carolina-1 Standard Templates Save Template Reset Template" at bounding box center [284, 63] width 515 height 20
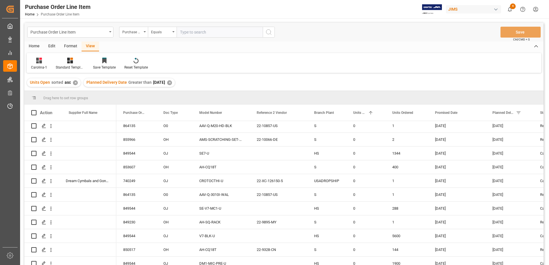
scroll to position [0, 0]
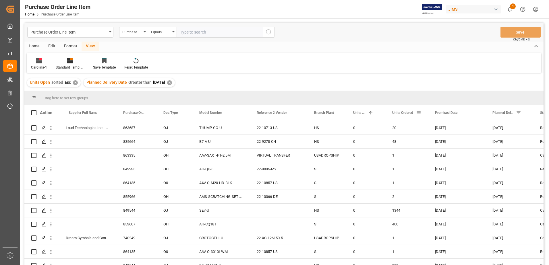
click at [419, 113] on span at bounding box center [418, 112] width 5 height 5
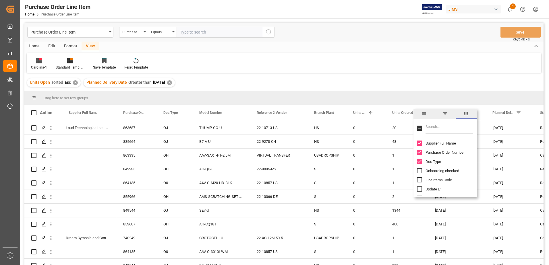
click at [465, 113] on span "columns" at bounding box center [466, 113] width 5 height 5
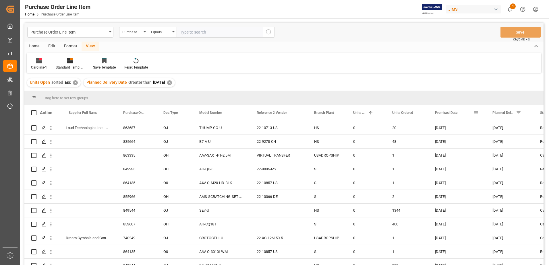
click at [477, 111] on span at bounding box center [476, 112] width 5 height 5
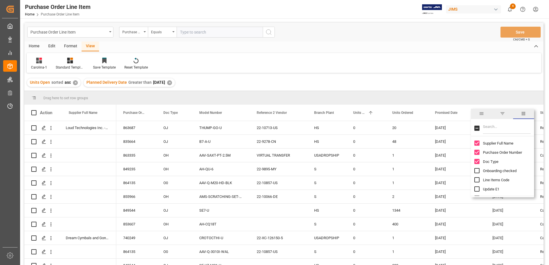
click at [489, 126] on input "Filter Columns Input" at bounding box center [507, 128] width 48 height 11
type input "shipme"
click at [492, 163] on span "Shipment Tracking Code" at bounding box center [503, 162] width 40 height 4
checkbox input "false"
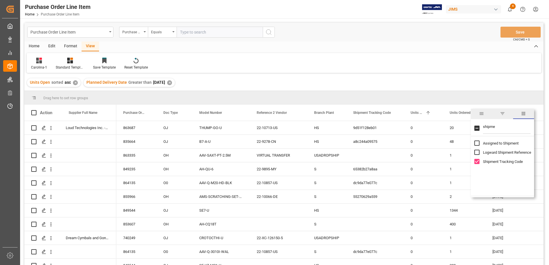
click at [492, 163] on span "Shipment Tracking Code" at bounding box center [503, 162] width 40 height 4
checkbox input "false"
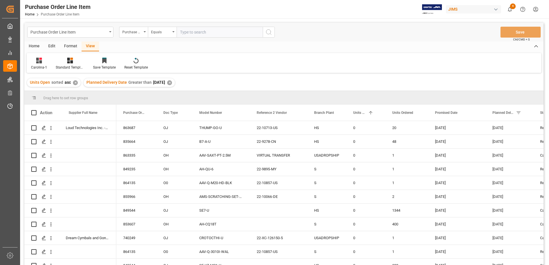
click at [434, 77] on div "Units Open sorted asc ✕ Planned Delivery Date Greater than 2025-09-01 ✕" at bounding box center [283, 83] width 519 height 16
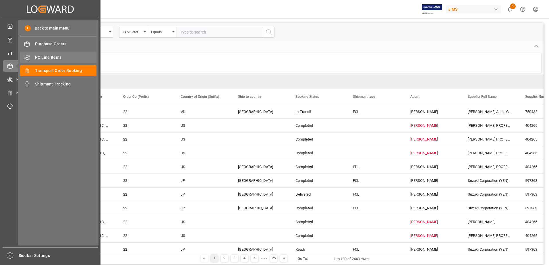
click at [55, 57] on span "PO Line Items" at bounding box center [66, 58] width 62 height 6
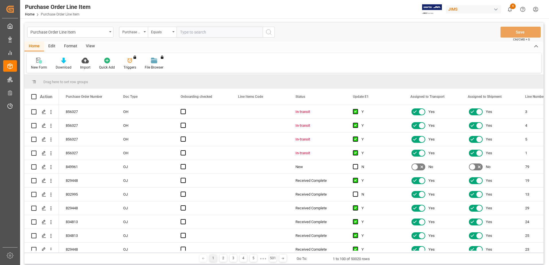
click at [91, 47] on div "View" at bounding box center [91, 47] width 18 height 10
click at [36, 63] on icon at bounding box center [37, 61] width 6 height 6
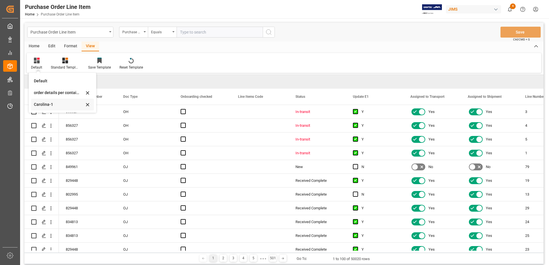
click at [50, 105] on div "Carolina-1" at bounding box center [59, 105] width 50 height 6
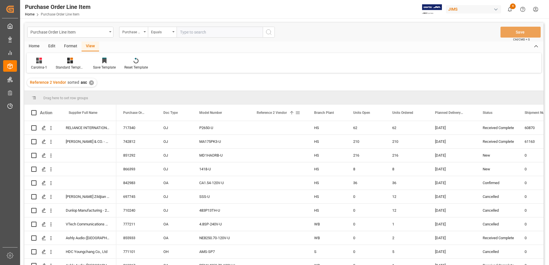
click at [299, 113] on span at bounding box center [297, 112] width 5 height 5
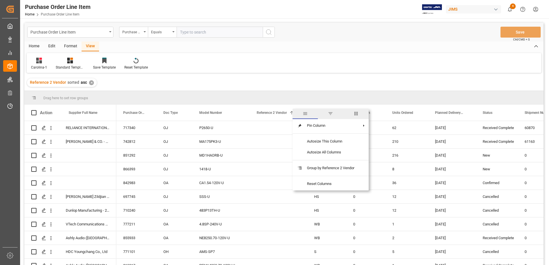
click at [355, 113] on span "columns" at bounding box center [356, 113] width 5 height 5
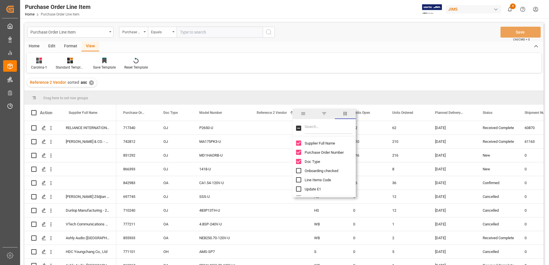
click at [315, 126] on input "Filter Columns Input" at bounding box center [329, 128] width 48 height 11
type input "ship"
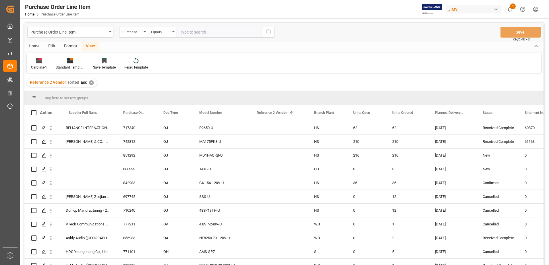
click at [372, 70] on div "Carolina-1 Standard Templates Save Template Reset Template" at bounding box center [284, 63] width 515 height 20
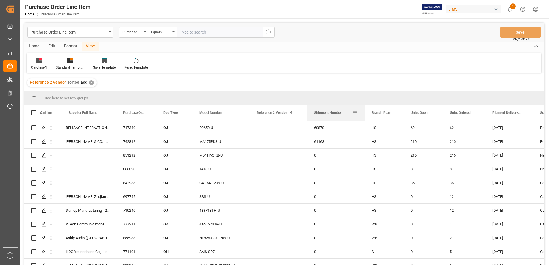
drag, startPoint x: 534, startPoint y: 108, endPoint x: 322, endPoint y: 107, distance: 212.3
click at [322, 107] on div "Shipment Number" at bounding box center [333, 113] width 38 height 16
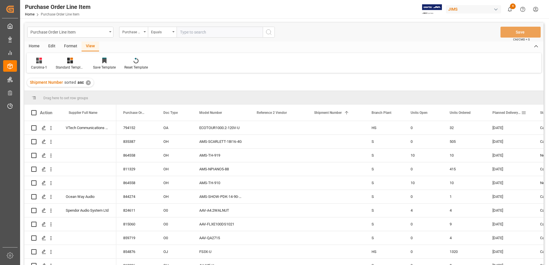
click at [522, 115] on span at bounding box center [523, 112] width 5 height 5
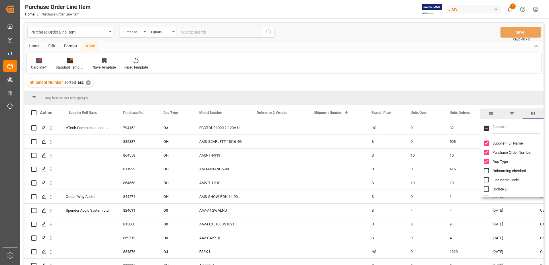
click at [513, 114] on span "filter" at bounding box center [512, 113] width 5 height 5
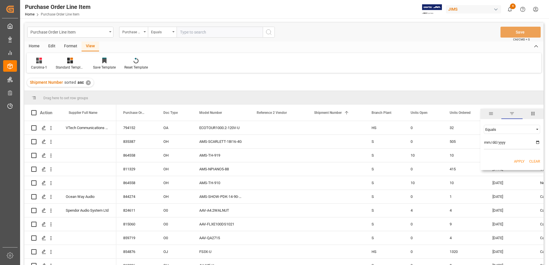
click at [537, 141] on input "date" at bounding box center [512, 143] width 56 height 11
click at [537, 129] on span "Filtering operator" at bounding box center [537, 129] width 5 height 5
click at [536, 130] on span "Filtering operator" at bounding box center [537, 129] width 5 height 5
click at [537, 142] on input "[DATE]" at bounding box center [512, 143] width 56 height 11
click at [536, 143] on input "[DATE]" at bounding box center [512, 143] width 56 height 11
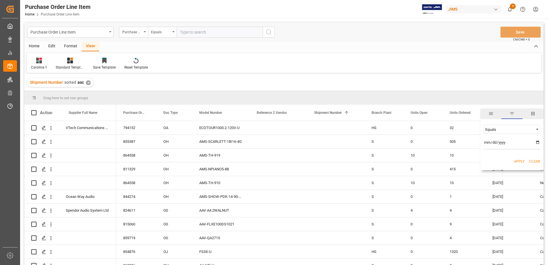
type input "[DATE]"
click at [521, 160] on button "Apply" at bounding box center [519, 162] width 11 height 6
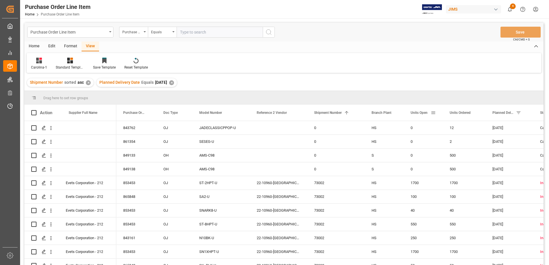
click at [433, 113] on span at bounding box center [433, 112] width 5 height 5
click at [485, 130] on span "Filtering operator" at bounding box center [485, 129] width 5 height 5
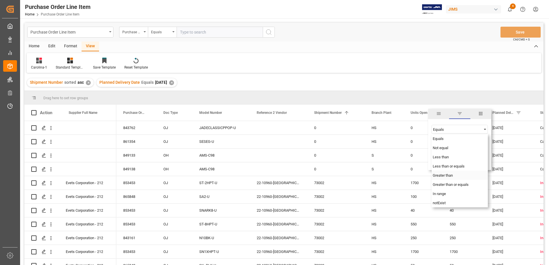
click at [442, 175] on span "Greater than" at bounding box center [443, 176] width 20 height 4
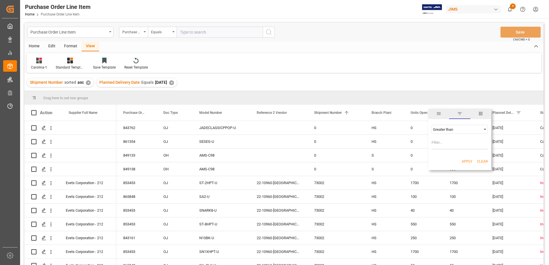
click at [435, 143] on input "Filter Value" at bounding box center [460, 143] width 56 height 11
type input "0"
click at [469, 160] on button "Apply" at bounding box center [467, 162] width 11 height 6
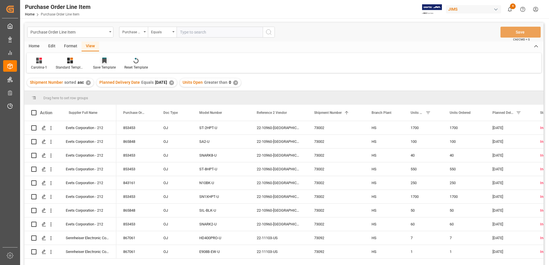
click at [102, 62] on icon at bounding box center [104, 61] width 4 height 5
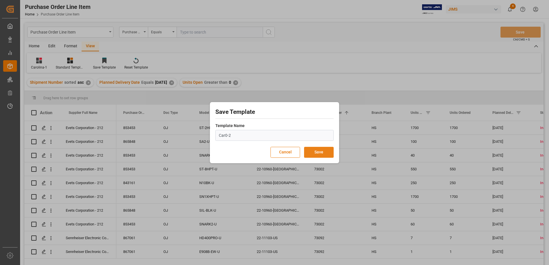
type input "Car0-2"
click at [317, 154] on button "Save" at bounding box center [319, 152] width 30 height 11
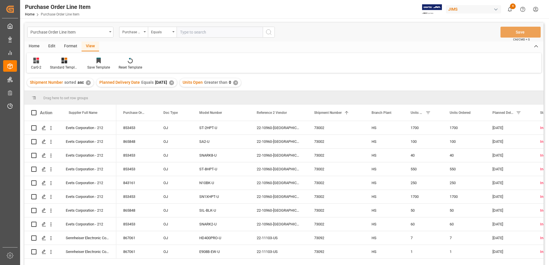
click at [32, 49] on div "Home" at bounding box center [34, 47] width 20 height 10
click at [62, 58] on icon at bounding box center [63, 61] width 5 height 6
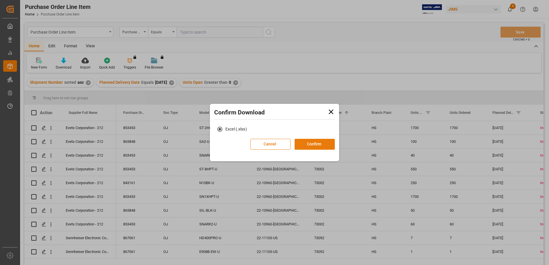
click at [307, 146] on button "Confirm" at bounding box center [315, 144] width 40 height 11
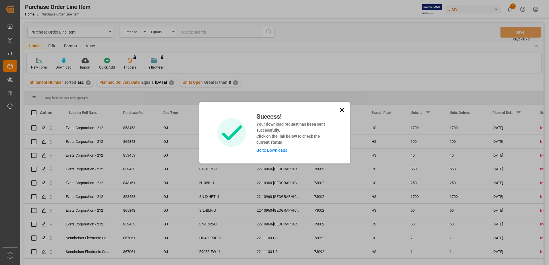
click at [33, 48] on div "Success! Your download request has been sent successfully. Click on the link be…" at bounding box center [274, 132] width 549 height 265
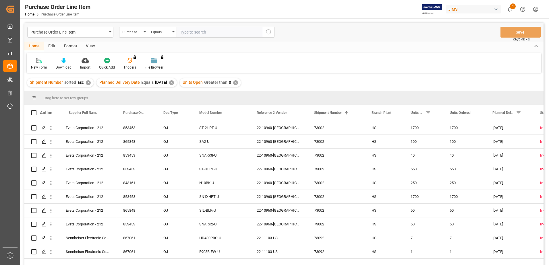
click at [33, 48] on div "Home" at bounding box center [34, 47] width 20 height 10
click at [63, 64] on div "Download" at bounding box center [63, 63] width 24 height 13
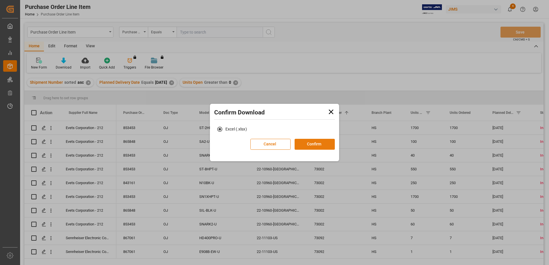
click at [307, 145] on button "Confirm" at bounding box center [315, 144] width 40 height 11
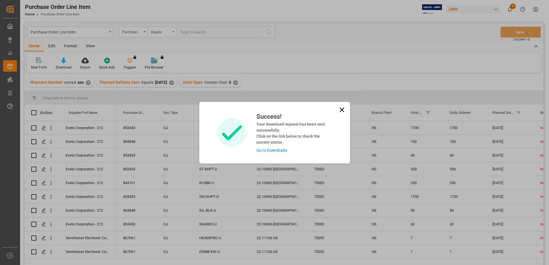
click at [264, 151] on link "Go to Downloads" at bounding box center [272, 150] width 31 height 5
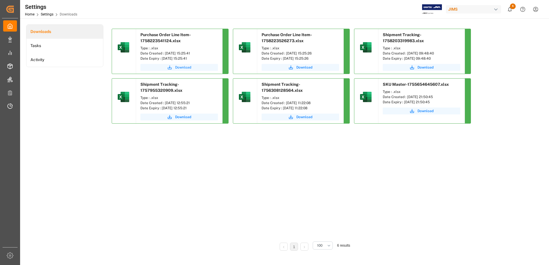
click at [183, 66] on span "Download" at bounding box center [183, 67] width 16 height 5
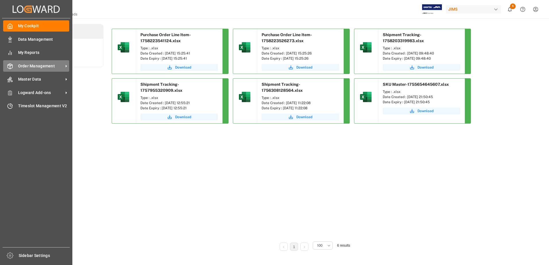
click at [38, 65] on span "Order Management" at bounding box center [40, 66] width 45 height 6
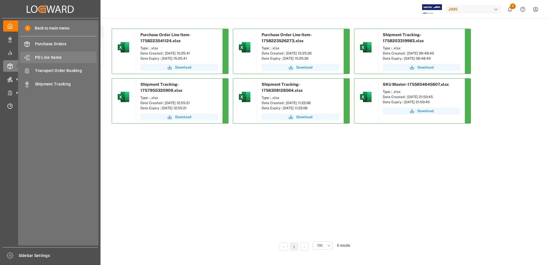
click at [48, 57] on span "PO Line Items" at bounding box center [66, 58] width 62 height 6
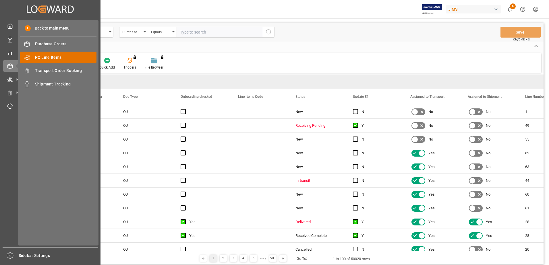
click at [54, 57] on span "PO Line Items" at bounding box center [66, 58] width 62 height 6
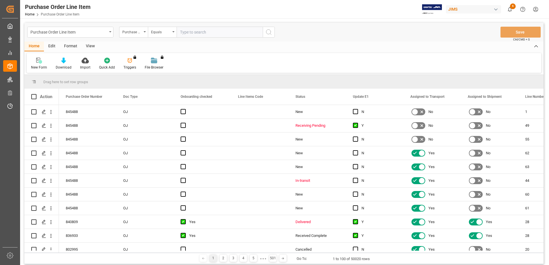
click at [88, 45] on div "View" at bounding box center [91, 47] width 18 height 10
click at [39, 61] on div at bounding box center [36, 60] width 11 height 6
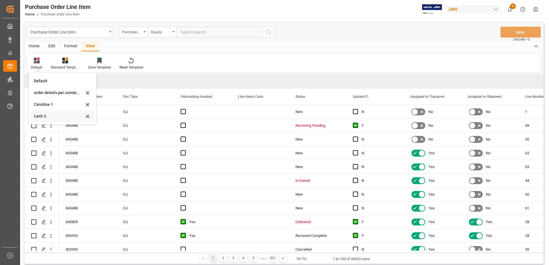
click at [53, 117] on div "Car0-2" at bounding box center [59, 116] width 50 height 6
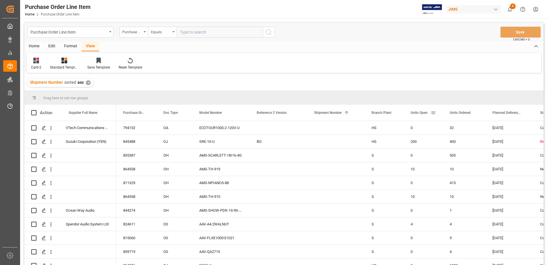
click at [433, 115] on span at bounding box center [433, 112] width 5 height 5
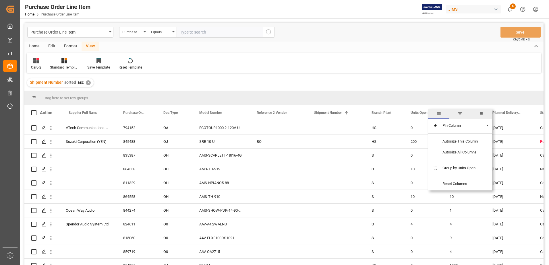
click at [463, 114] on span "filter" at bounding box center [460, 114] width 21 height 10
click at [484, 129] on span "Filtering operator" at bounding box center [485, 129] width 5 height 5
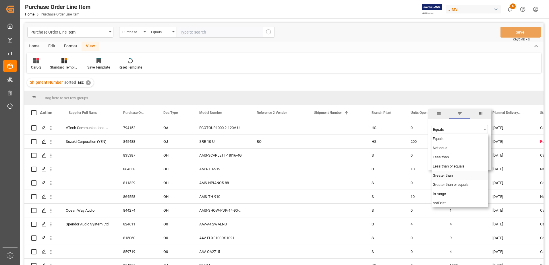
click at [453, 177] on span "Greater than" at bounding box center [443, 176] width 20 height 4
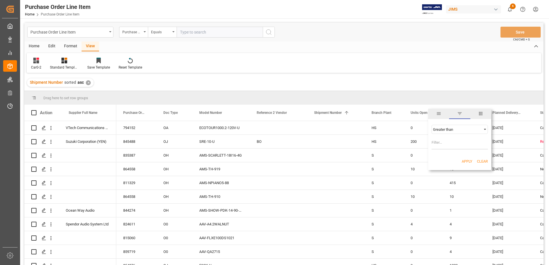
click at [445, 144] on input "Filter Value" at bounding box center [460, 143] width 56 height 11
type input "0"
click at [465, 161] on button "Apply" at bounding box center [467, 162] width 11 height 6
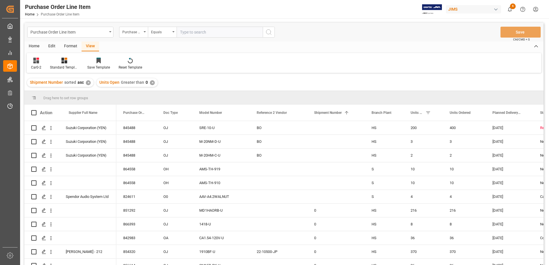
click at [38, 47] on div "Home" at bounding box center [34, 47] width 20 height 10
click at [56, 46] on div "Edit" at bounding box center [52, 47] width 16 height 10
click at [67, 46] on div "Format" at bounding box center [71, 47] width 22 height 10
click at [88, 46] on div "View" at bounding box center [91, 47] width 18 height 10
click at [32, 48] on div "Home" at bounding box center [34, 47] width 20 height 10
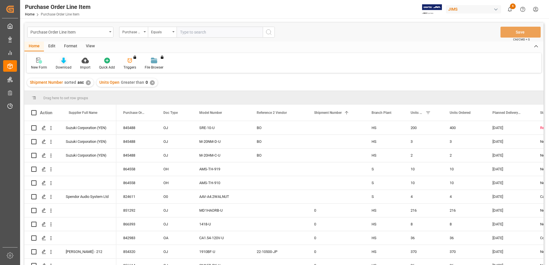
click at [62, 65] on div "Download" at bounding box center [64, 67] width 16 height 5
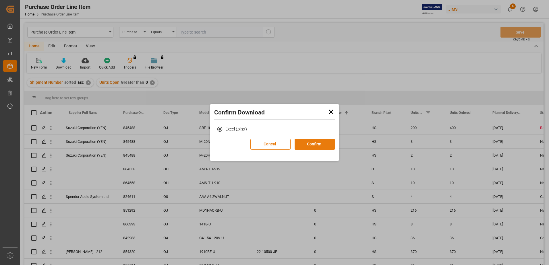
click at [318, 142] on button "Confirm" at bounding box center [315, 144] width 40 height 11
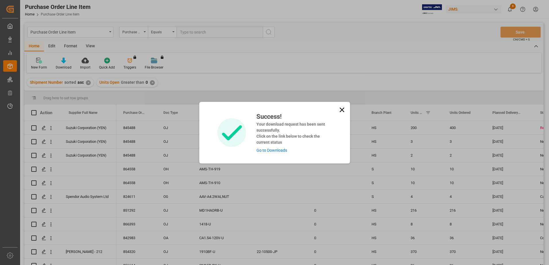
click at [276, 150] on link "Go to Downloads" at bounding box center [272, 150] width 31 height 5
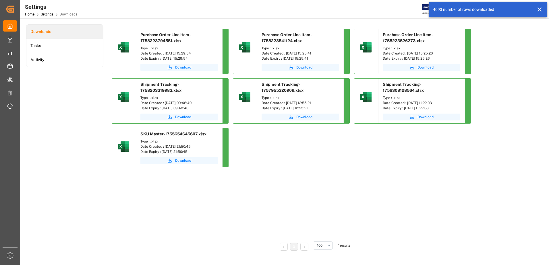
click at [178, 68] on span "Download" at bounding box center [183, 67] width 16 height 5
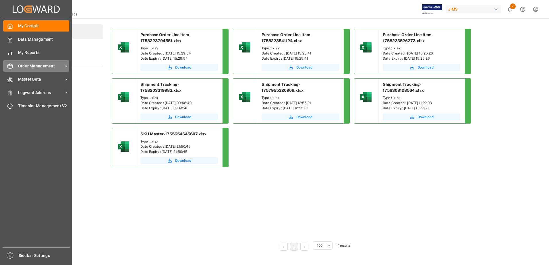
click at [51, 68] on span "Order Management" at bounding box center [40, 66] width 45 height 6
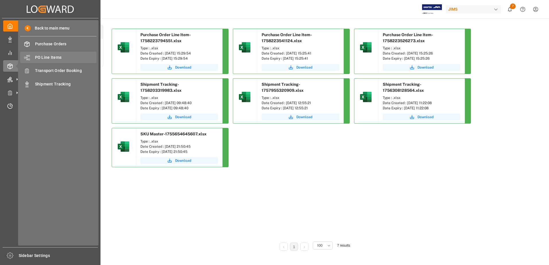
click at [56, 56] on span "PO Line Items" at bounding box center [66, 58] width 62 height 6
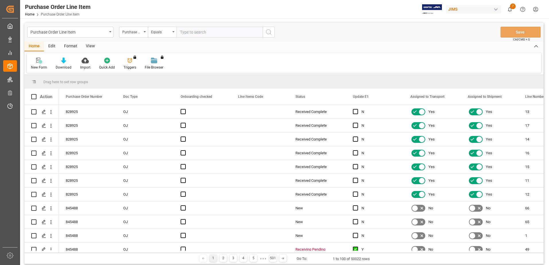
click at [94, 48] on div "View" at bounding box center [91, 47] width 18 height 10
click at [36, 63] on icon at bounding box center [37, 61] width 6 height 6
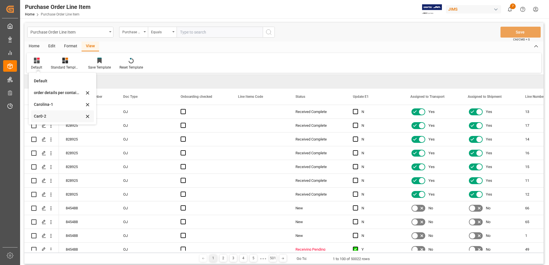
click at [48, 115] on div "Car0-2" at bounding box center [59, 116] width 50 height 6
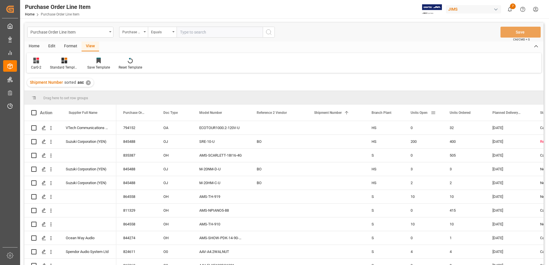
click at [434, 113] on span at bounding box center [433, 112] width 5 height 5
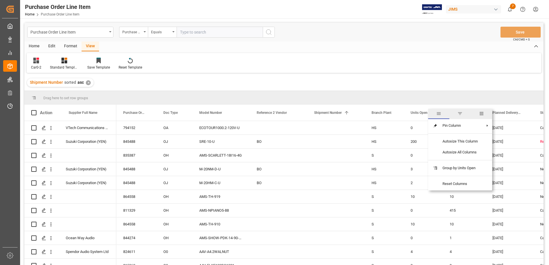
click at [462, 115] on span "filter" at bounding box center [460, 113] width 5 height 5
click at [484, 130] on span "Filtering operator" at bounding box center [485, 129] width 5 height 5
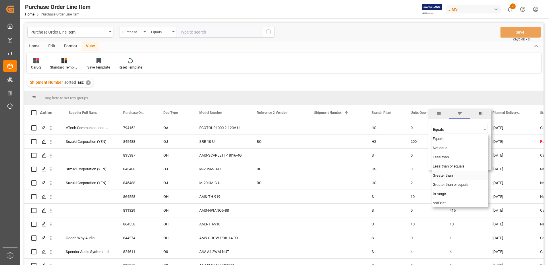
click at [452, 177] on span "Greater than" at bounding box center [443, 176] width 20 height 4
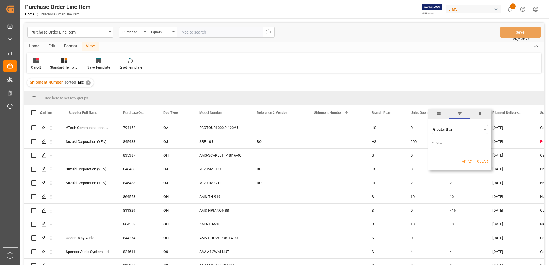
click at [446, 144] on input "Filter Value" at bounding box center [460, 143] width 56 height 11
type input "0"
click at [465, 159] on button "Apply" at bounding box center [467, 162] width 11 height 6
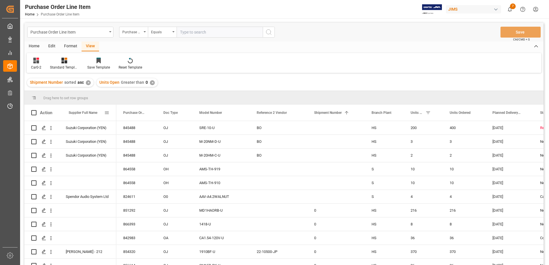
click at [105, 113] on span at bounding box center [106, 112] width 5 height 5
click at [153, 113] on span "columns" at bounding box center [154, 113] width 5 height 5
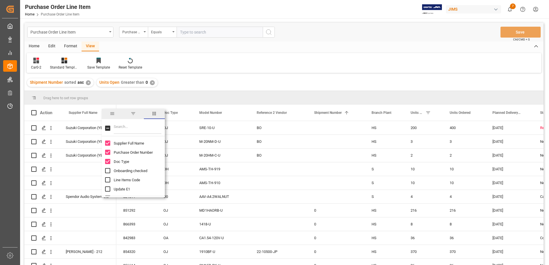
click at [108, 142] on input "Supplier Full Name column toggle visibility (visible)" at bounding box center [107, 143] width 5 height 5
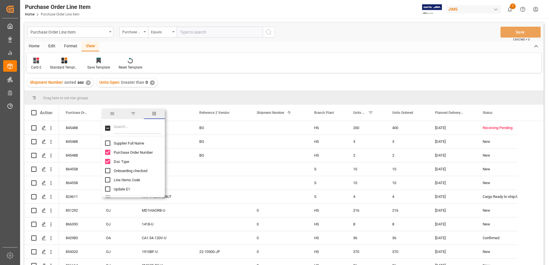
click at [108, 142] on input "Supplier Full Name column toggle visibility (hidden)" at bounding box center [107, 143] width 5 height 5
checkbox input "true"
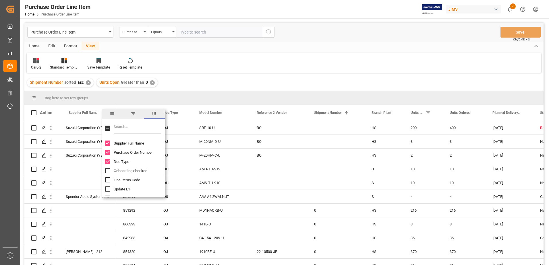
click at [118, 129] on input "Filter Columns Input" at bounding box center [138, 128] width 48 height 11
type input "supp"
click at [107, 188] on input "Supplier Number column toggle visibility (hidden)" at bounding box center [107, 189] width 5 height 5
click at [108, 189] on input "Supplier Number column toggle visibility (visible)" at bounding box center [107, 189] width 5 height 5
click at [108, 189] on input "Supplier Number column toggle visibility (hidden)" at bounding box center [107, 189] width 5 height 5
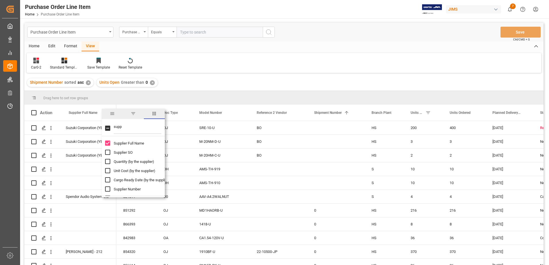
checkbox input "true"
click at [230, 58] on div "Car0-2 Standard Templates Save Template Reset Template" at bounding box center [284, 63] width 515 height 20
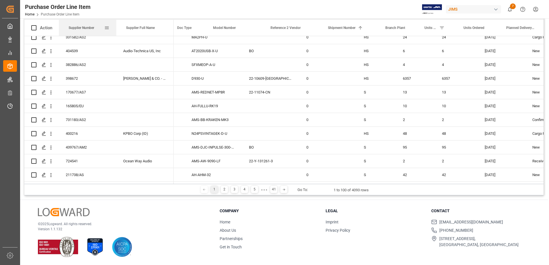
scroll to position [0, 44]
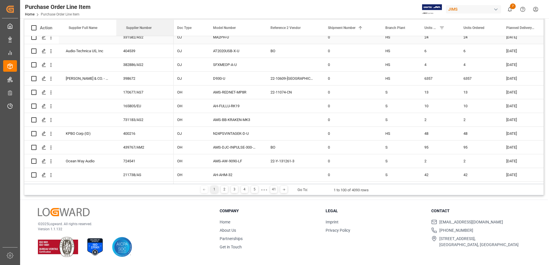
drag, startPoint x: 526, startPoint y: 22, endPoint x: 124, endPoint y: 40, distance: 402.3
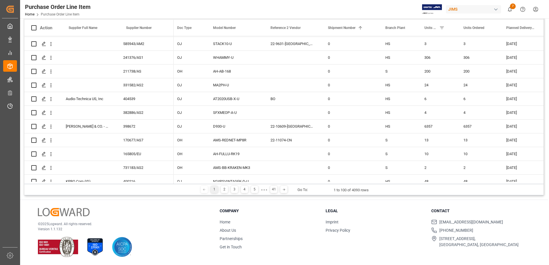
scroll to position [1235, 0]
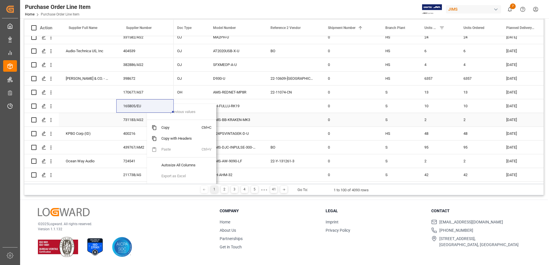
click at [95, 104] on div "Press SPACE to select this row." at bounding box center [87, 106] width 57 height 14
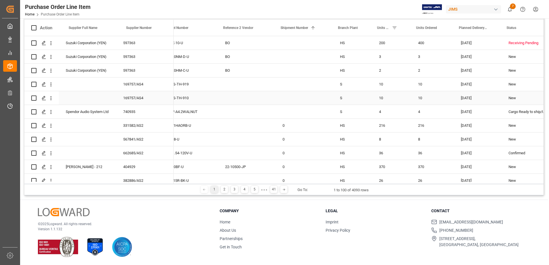
scroll to position [0, 0]
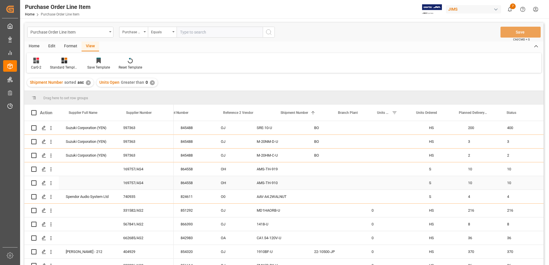
scroll to position [0, 91]
